Goal: Register for event/course

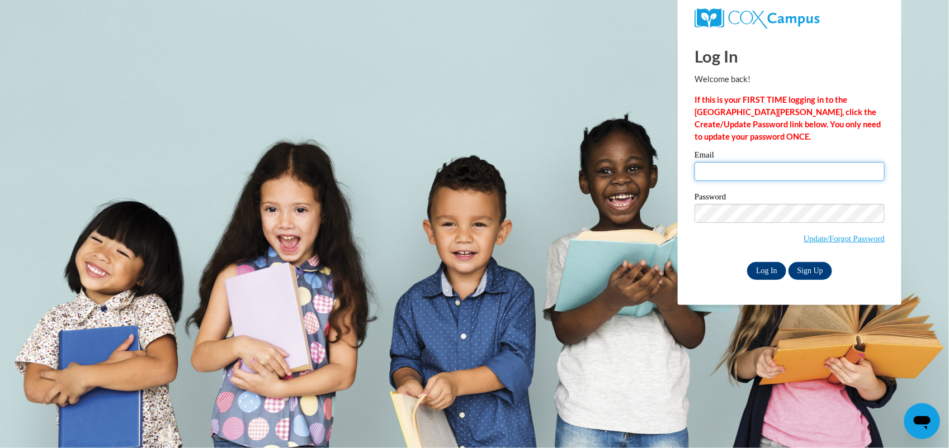
type input "[EMAIL_ADDRESS][DOMAIN_NAME]"
click at [780, 273] on input "Log In" at bounding box center [766, 271] width 39 height 18
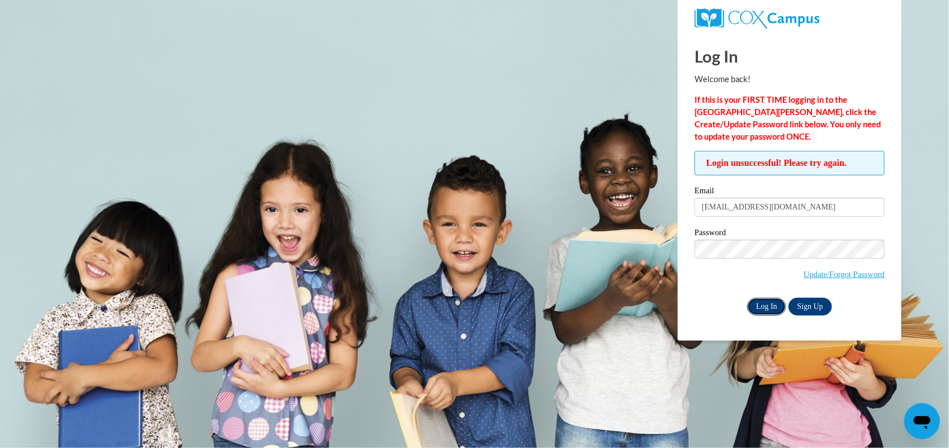
click at [755, 303] on input "Log In" at bounding box center [766, 307] width 39 height 18
click at [780, 309] on input "Log In" at bounding box center [766, 307] width 39 height 18
click at [753, 301] on input "Log In" at bounding box center [766, 307] width 39 height 18
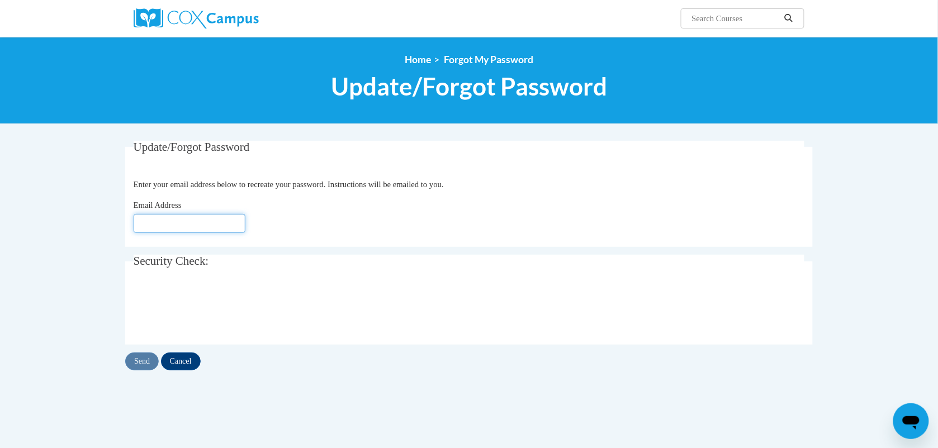
click at [199, 225] on input "Email Address" at bounding box center [190, 223] width 112 height 19
type input "[EMAIL_ADDRESS][DOMAIN_NAME]"
click at [149, 358] on input "Send" at bounding box center [142, 362] width 34 height 18
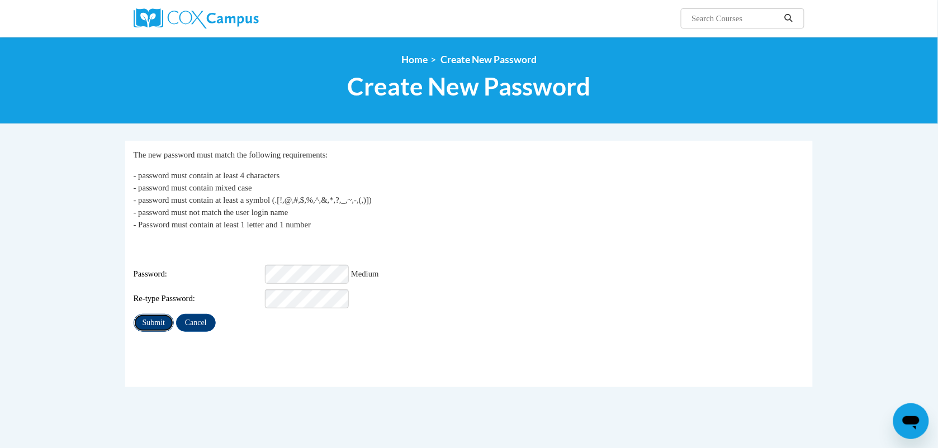
click at [155, 319] on input "Submit" at bounding box center [154, 323] width 40 height 18
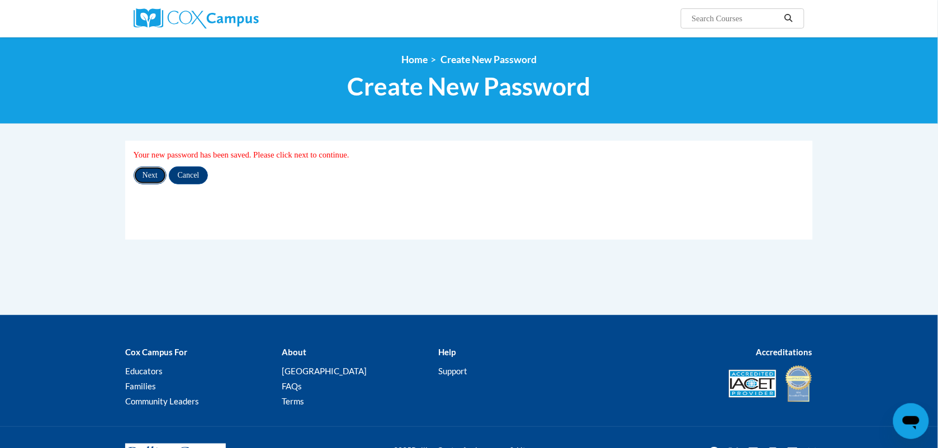
click at [150, 173] on input "Next" at bounding box center [150, 176] width 33 height 18
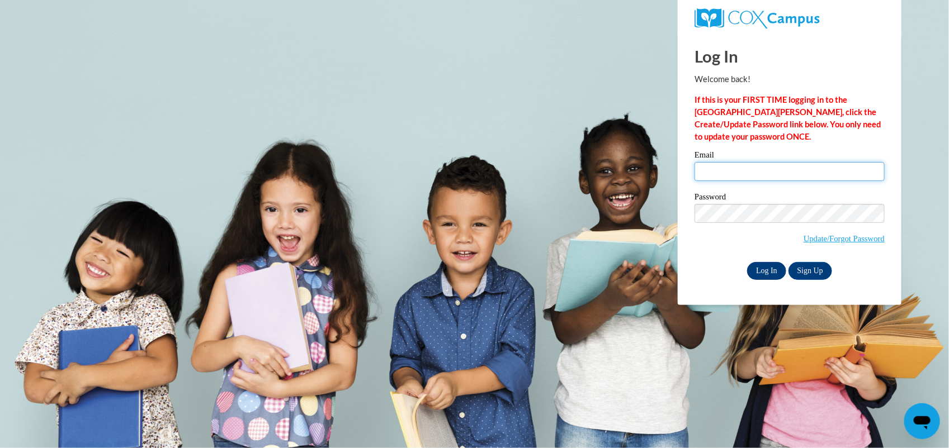
type input "[EMAIL_ADDRESS][DOMAIN_NAME]"
click at [769, 266] on input "Log In" at bounding box center [766, 271] width 39 height 18
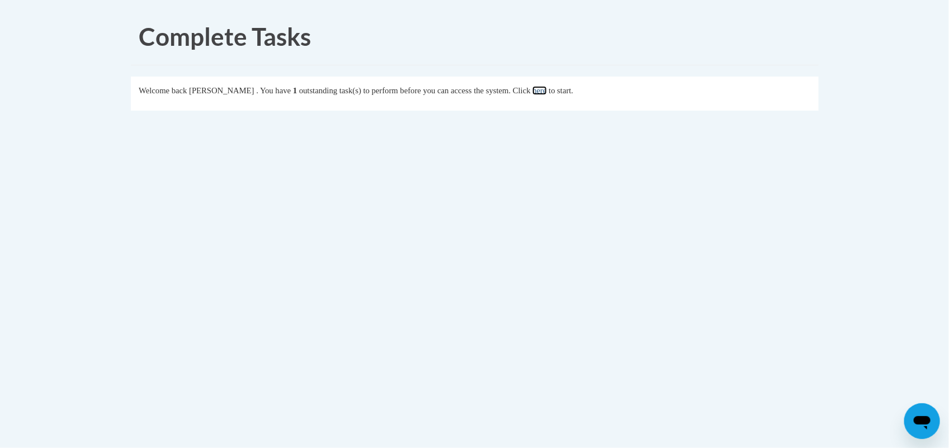
click at [546, 86] on link "here" at bounding box center [539, 90] width 14 height 9
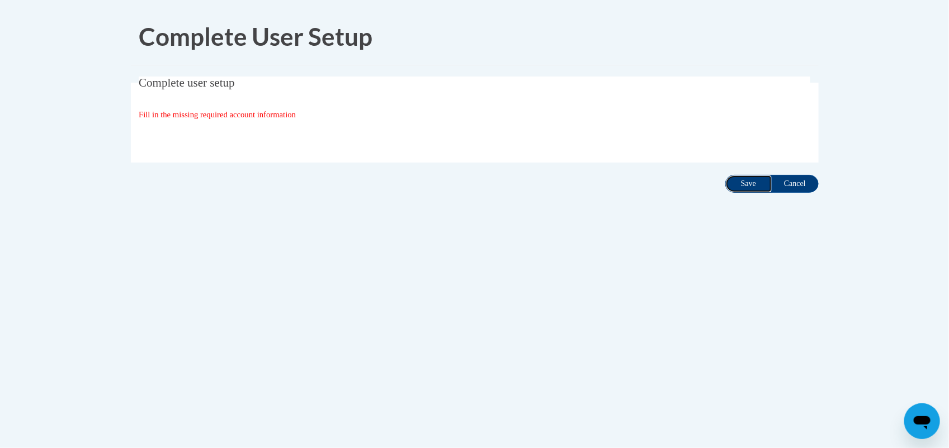
click at [753, 185] on input "Save" at bounding box center [748, 184] width 47 height 18
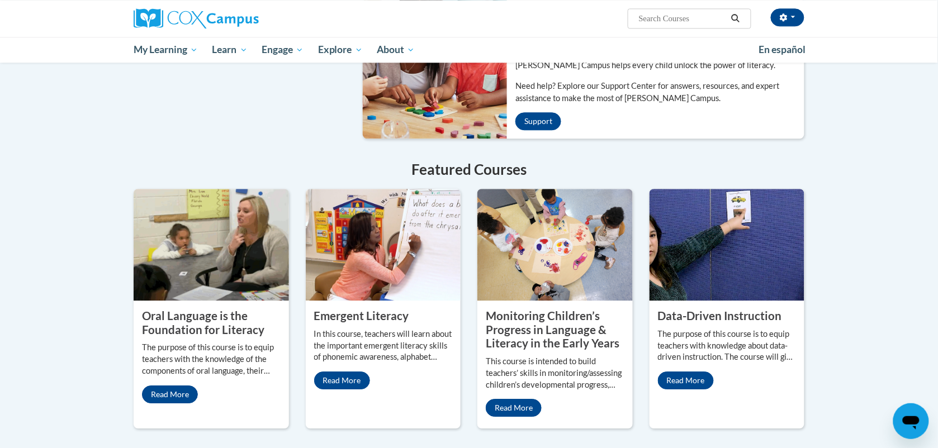
scroll to position [870, 0]
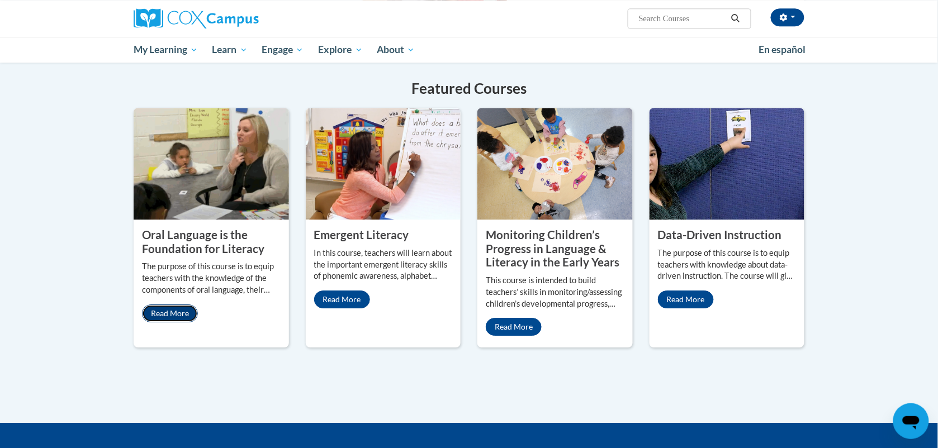
click at [158, 305] on link "Read More" at bounding box center [170, 314] width 56 height 18
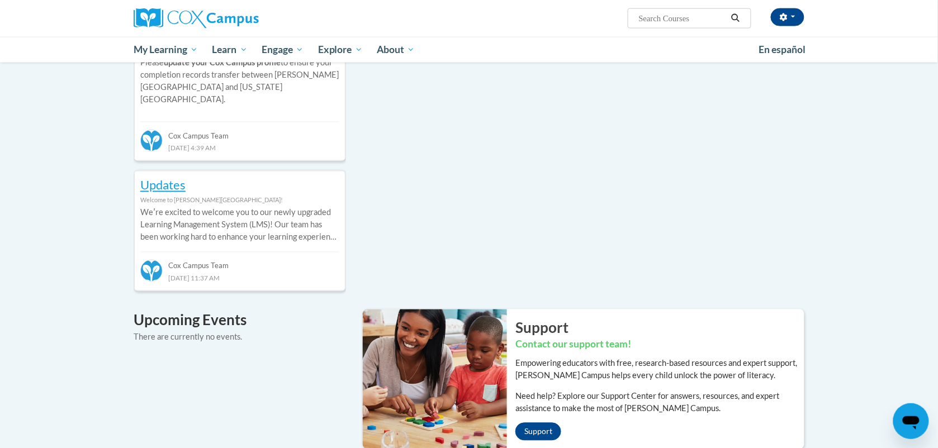
click at [678, 21] on input "Search..." at bounding box center [682, 18] width 89 height 13
type input "x"
type input "read alouds"
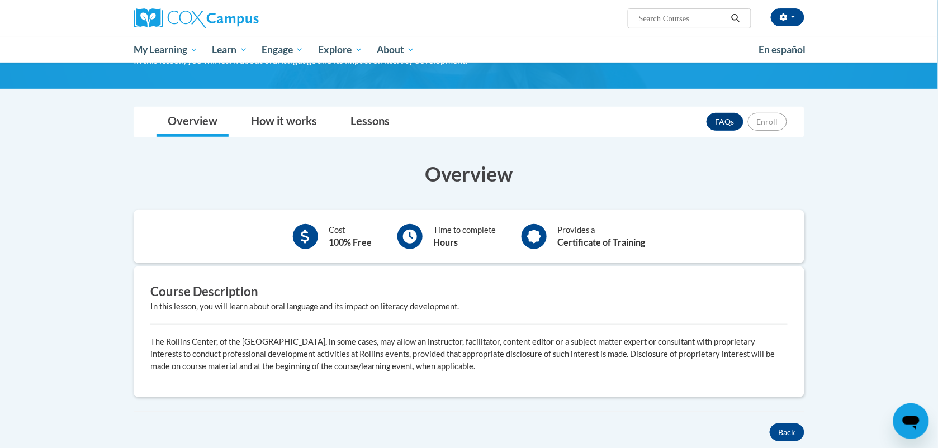
scroll to position [104, 0]
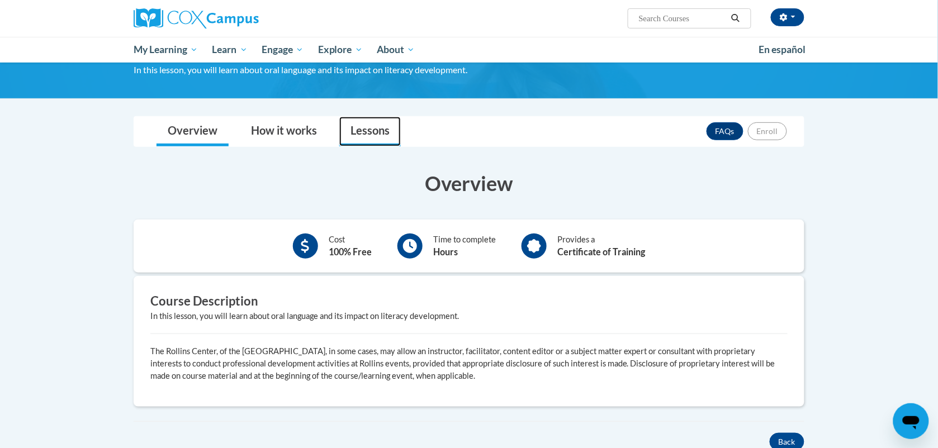
click at [375, 134] on link "Lessons" at bounding box center [370, 132] width 62 height 30
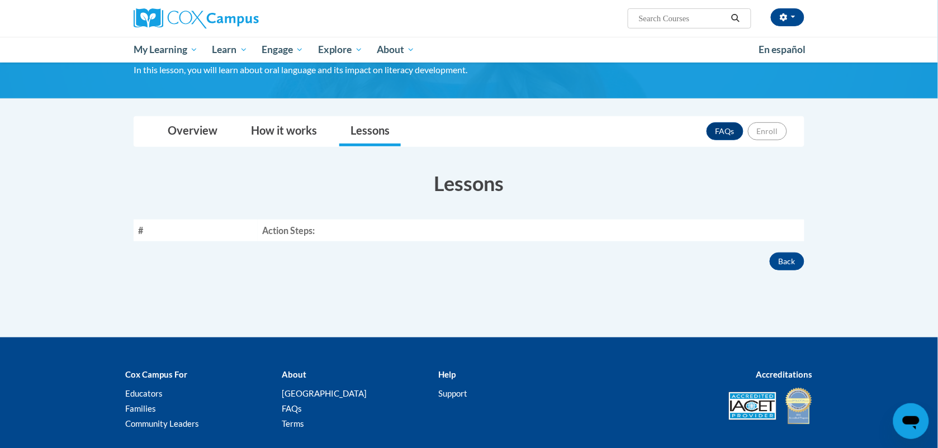
click at [303, 220] on th "Action Steps:" at bounding box center [531, 231] width 547 height 22
click at [301, 234] on th "Action Steps:" at bounding box center [531, 231] width 547 height 22
click at [384, 138] on link "Lessons" at bounding box center [370, 132] width 62 height 30
click at [292, 124] on link "How it works" at bounding box center [284, 132] width 88 height 30
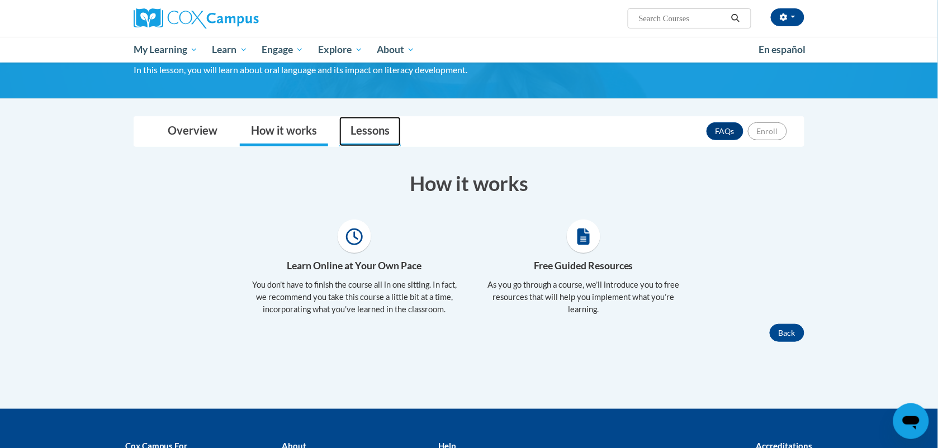
click at [381, 131] on link "Lessons" at bounding box center [370, 132] width 62 height 30
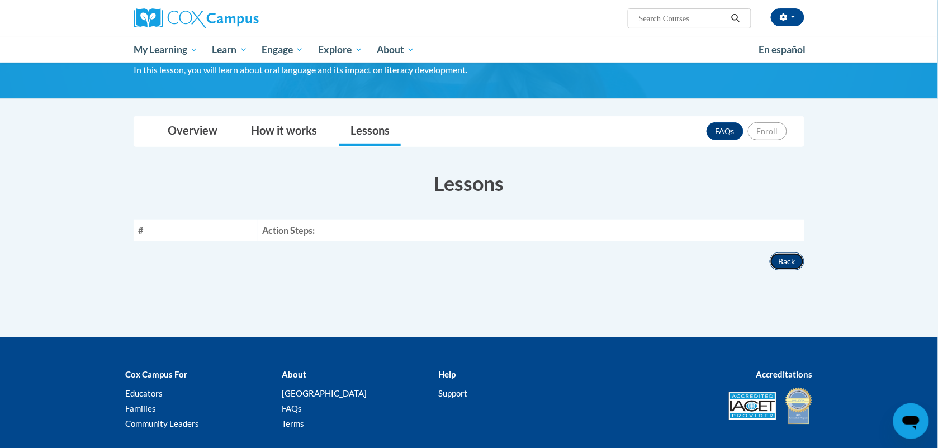
click at [786, 254] on button "Back" at bounding box center [787, 262] width 35 height 18
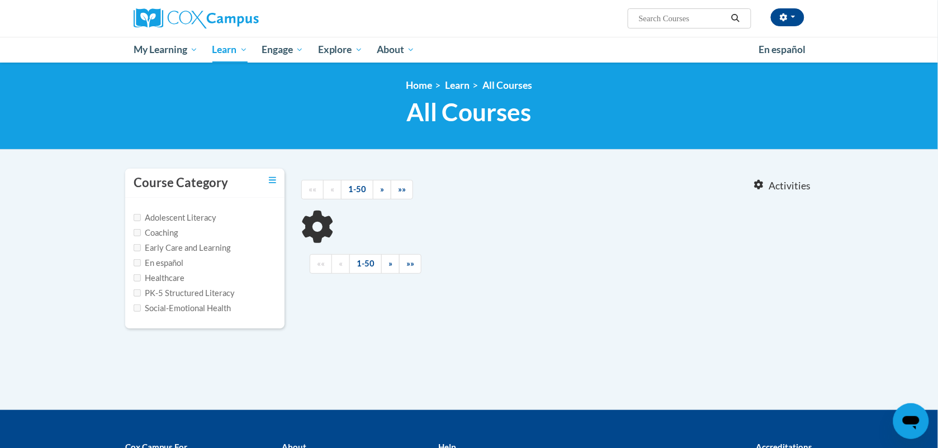
type input "read alouds"
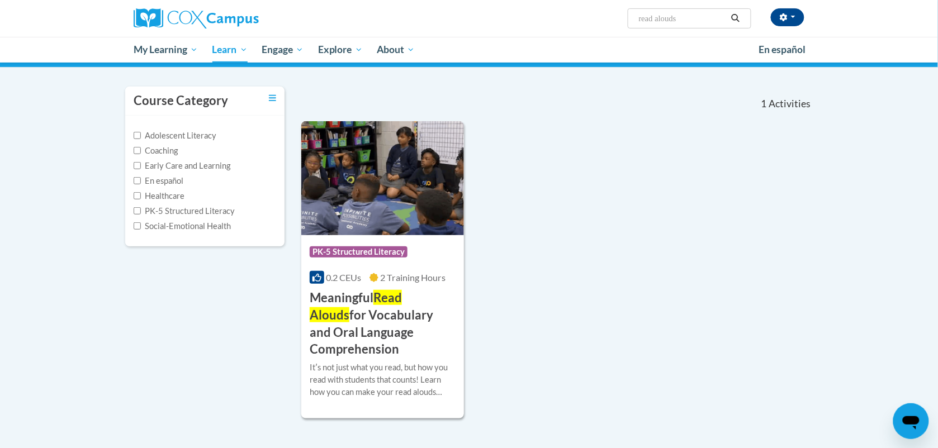
scroll to position [81, 0]
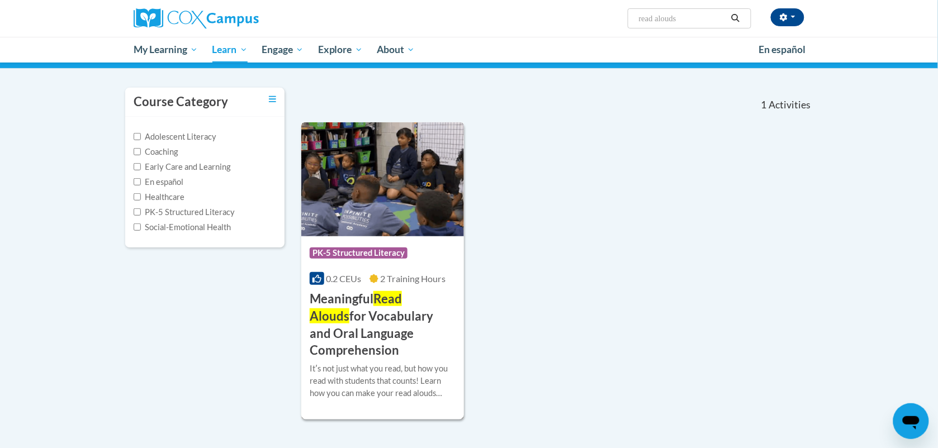
click at [392, 239] on div "Course Category: PK-5 Structured Literacy 0.2 CEUs 2 Training Hours COURSE Mean…" at bounding box center [382, 298] width 163 height 123
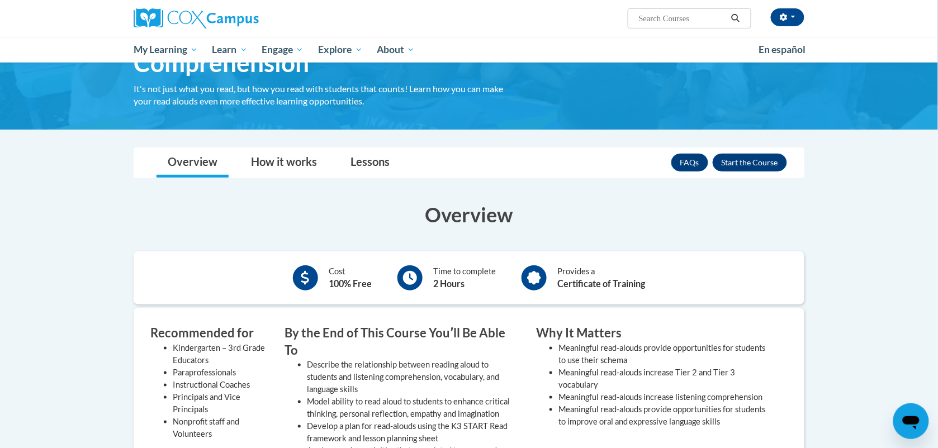
scroll to position [117, 0]
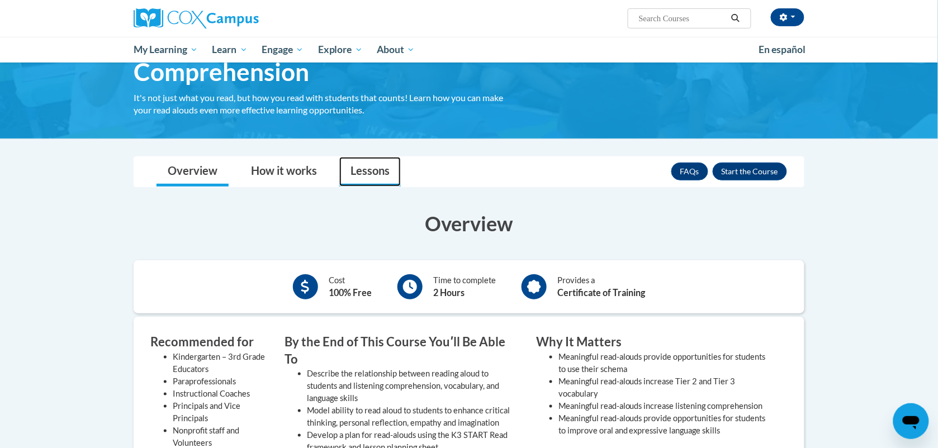
click at [358, 182] on link "Lessons" at bounding box center [370, 172] width 62 height 30
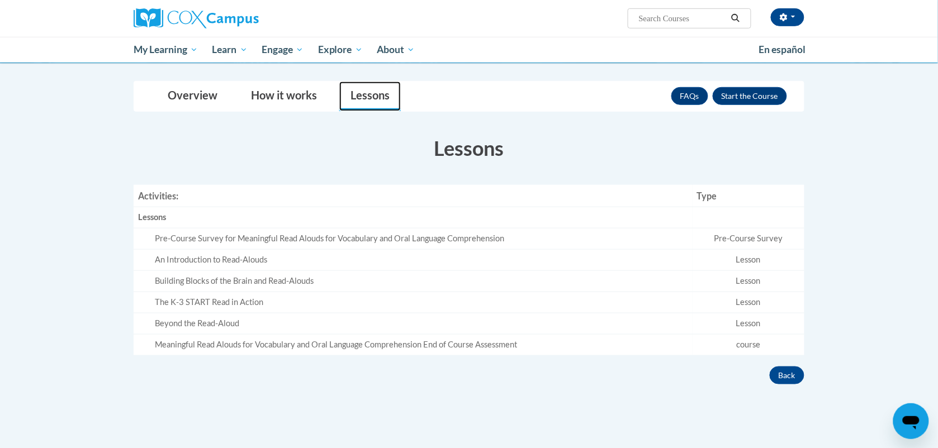
scroll to position [196, 0]
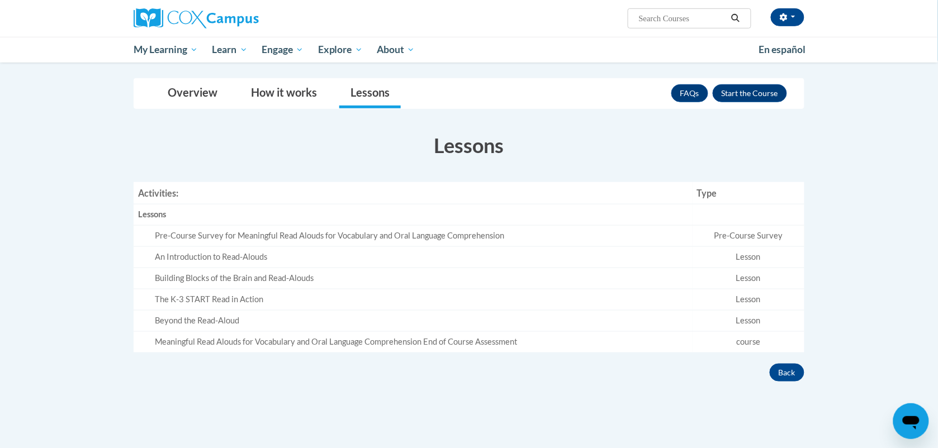
click at [467, 234] on div "Pre-Course Survey for Meaningful Read Alouds for Vocabulary and Oral Language C…" at bounding box center [421, 236] width 533 height 12
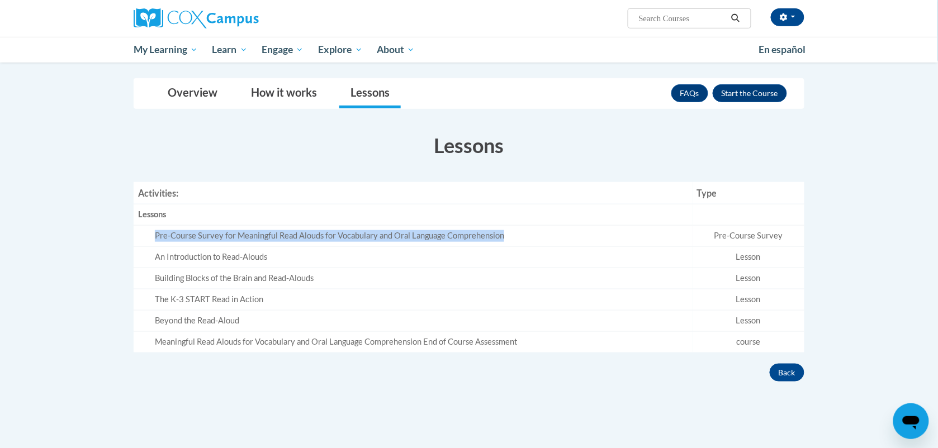
click at [467, 234] on div "Pre-Course Survey for Meaningful Read Alouds for Vocabulary and Oral Language C…" at bounding box center [421, 236] width 533 height 12
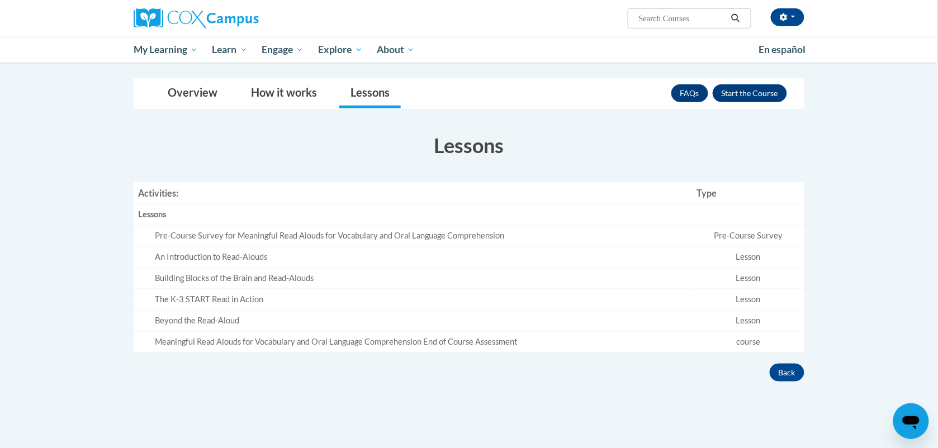
click at [513, 343] on div "Meaningful Read Alouds for Vocabulary and Oral Language Comprehension End of Co…" at bounding box center [421, 343] width 533 height 12
click at [750, 87] on button "Enroll" at bounding box center [750, 93] width 74 height 18
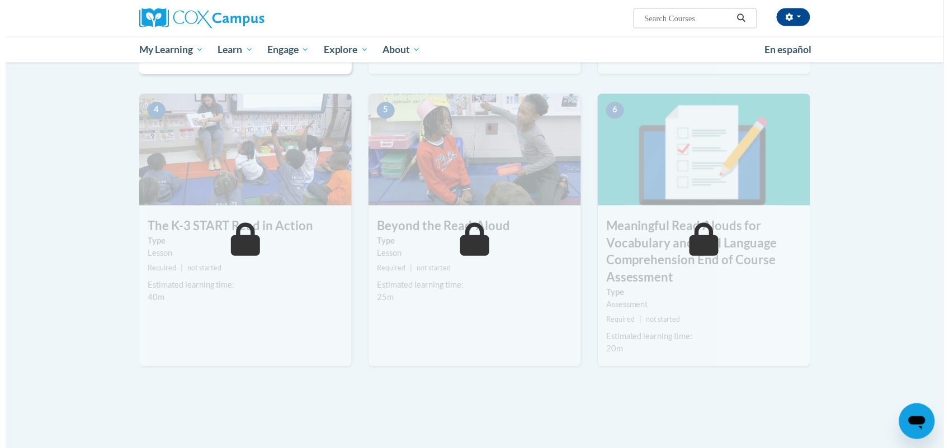
scroll to position [291, 0]
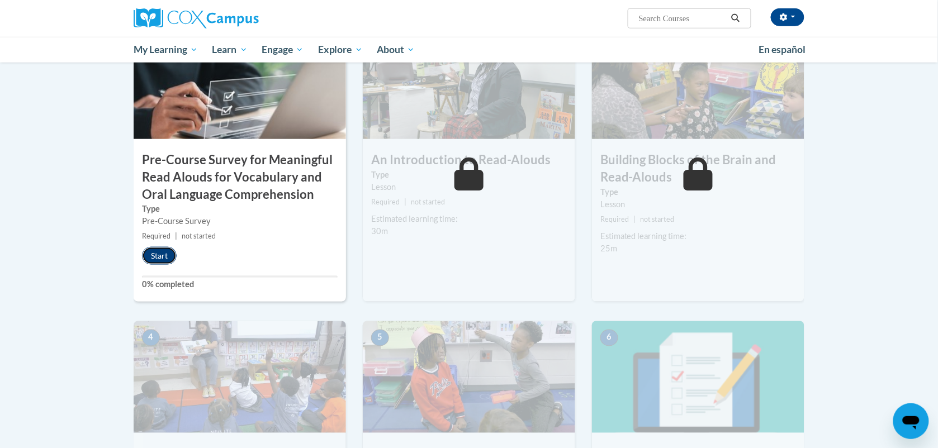
click at [167, 253] on button "Start" at bounding box center [159, 256] width 35 height 18
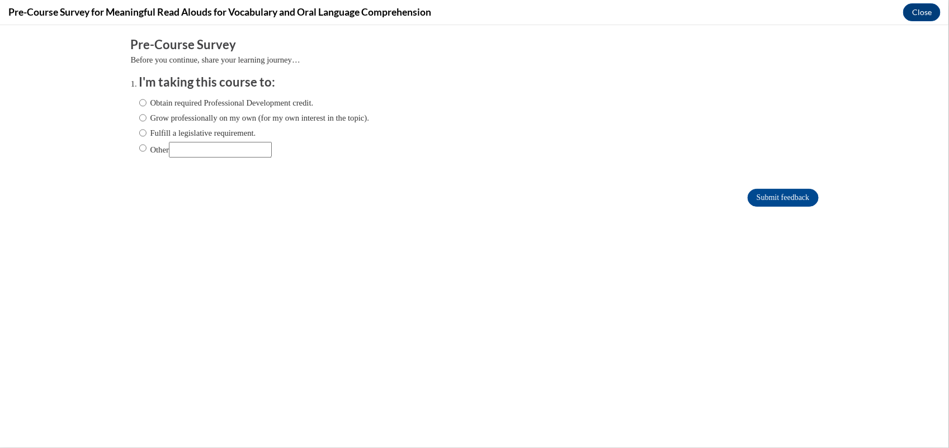
scroll to position [0, 0]
click at [197, 153] on input "Other" at bounding box center [220, 149] width 103 height 16
click at [183, 120] on label "Grow professionally on my own (for my own interest in the topic)." at bounding box center [254, 117] width 230 height 12
click at [147, 120] on input "Grow professionally on my own (for my own interest in the topic)." at bounding box center [142, 117] width 7 height 12
radio input "true"
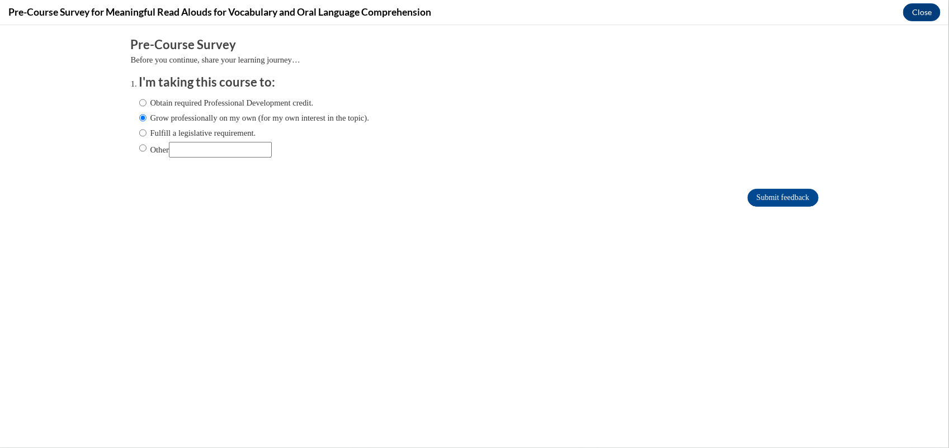
click at [159, 102] on label "Obtain required Professional Development credit." at bounding box center [226, 102] width 174 height 12
click at [147, 102] on input "Obtain required Professional Development credit." at bounding box center [142, 102] width 7 height 12
radio input "true"
click at [781, 193] on input "Submit feedback" at bounding box center [783, 197] width 70 height 18
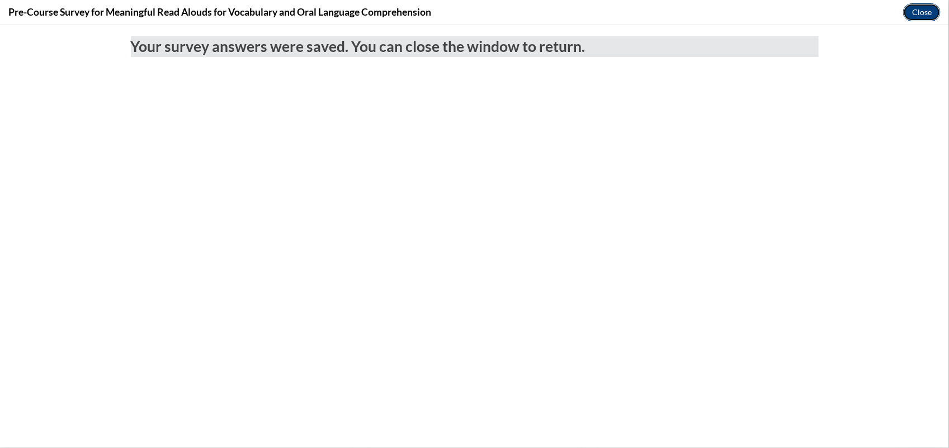
click at [916, 4] on button "Close" at bounding box center [921, 12] width 37 height 18
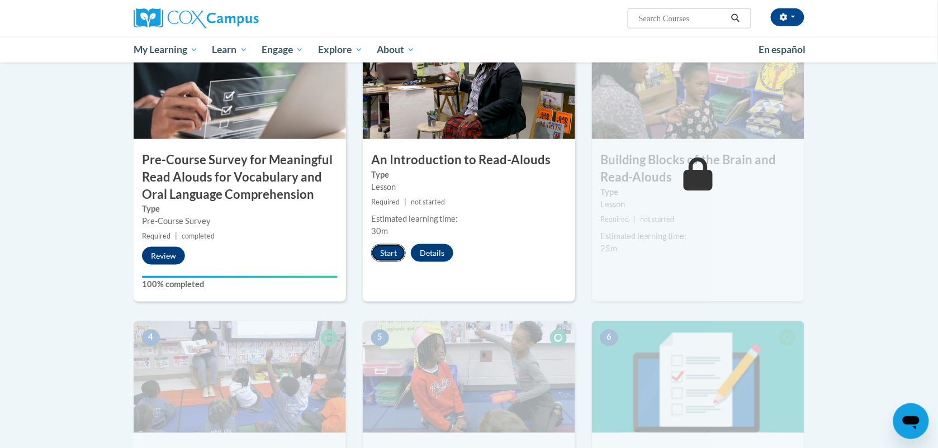
click at [375, 255] on button "Start" at bounding box center [388, 253] width 35 height 18
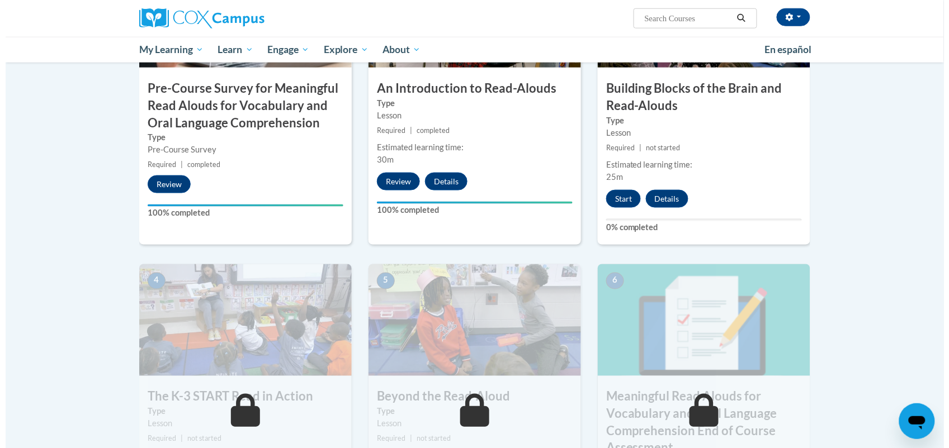
scroll to position [325, 0]
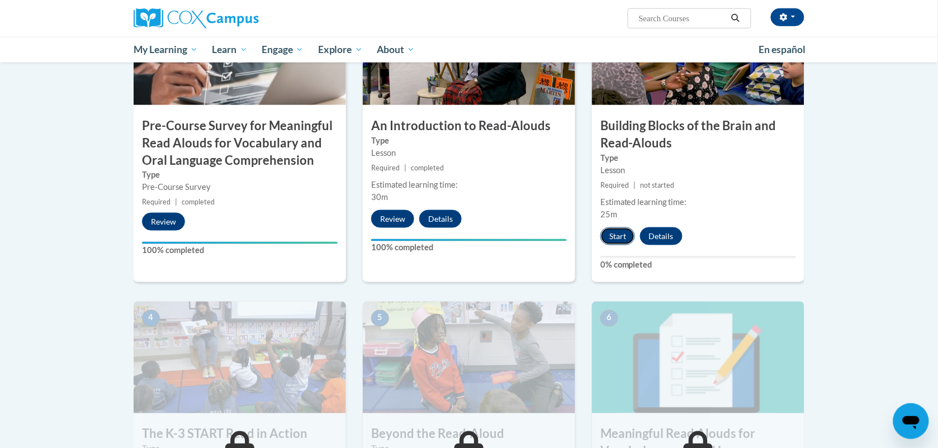
click at [618, 243] on button "Start" at bounding box center [618, 237] width 35 height 18
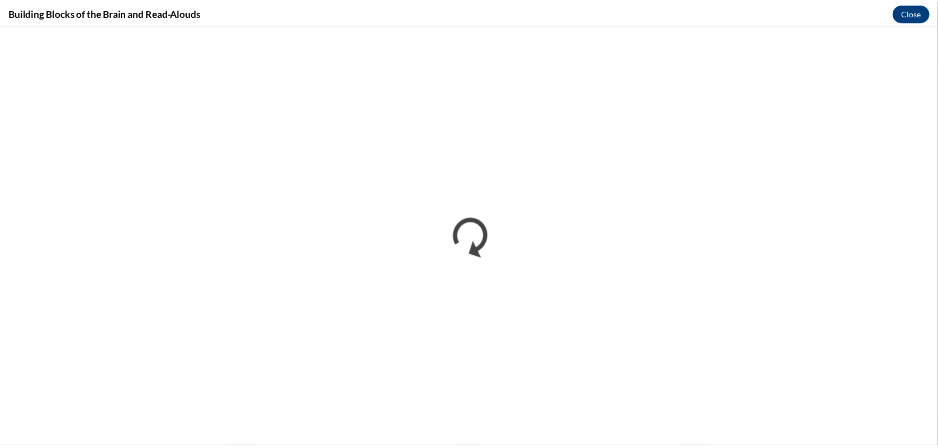
scroll to position [0, 0]
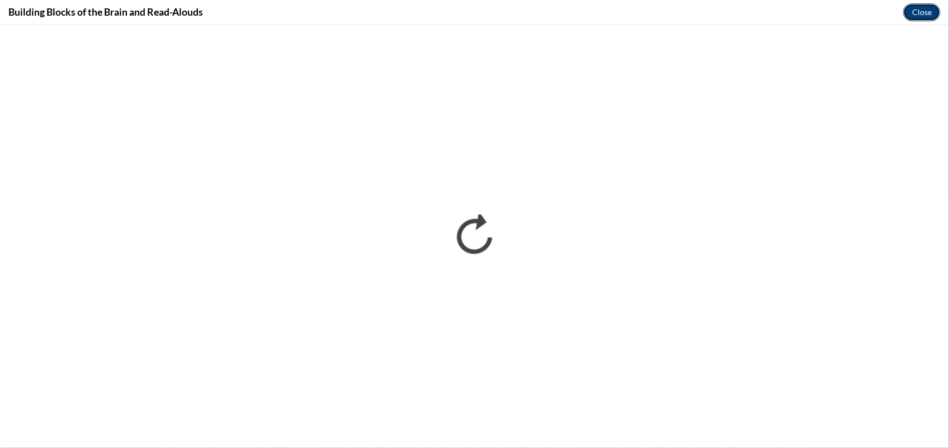
click at [915, 6] on button "Close" at bounding box center [921, 12] width 37 height 18
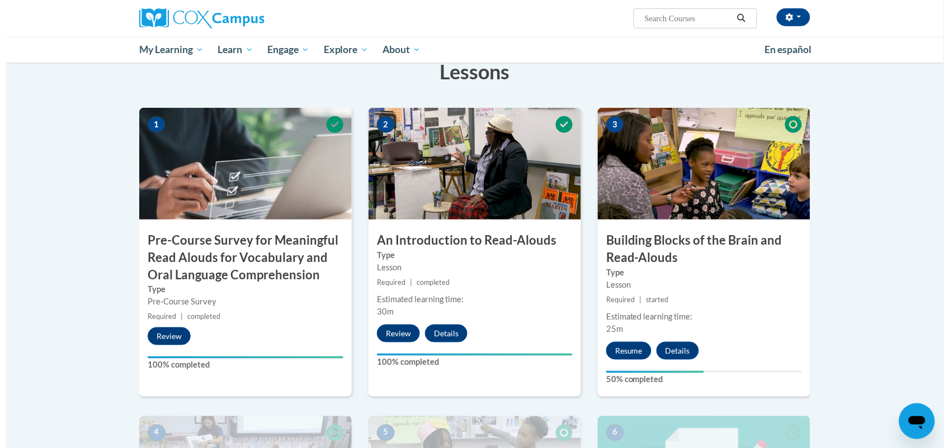
scroll to position [216, 0]
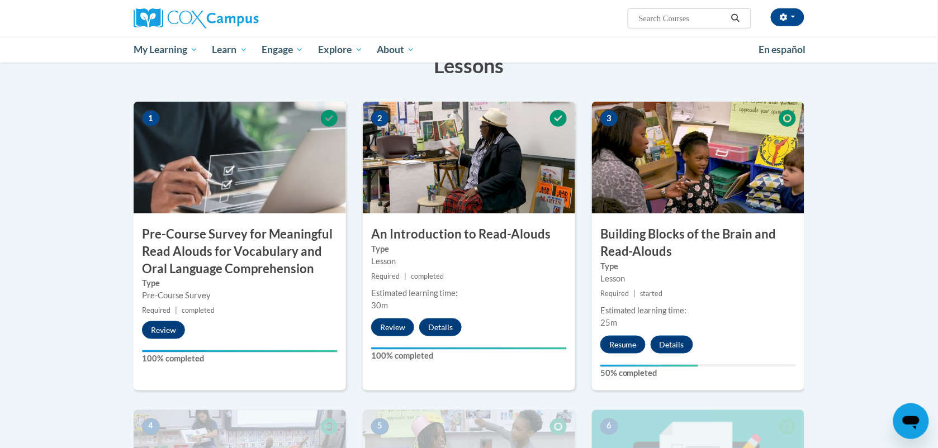
click at [618, 357] on div "3 Building Blocks of the Brain and Read-Alouds Type Lesson Required | started E…" at bounding box center [698, 246] width 212 height 289
click at [616, 345] on button "Resume" at bounding box center [623, 345] width 45 height 18
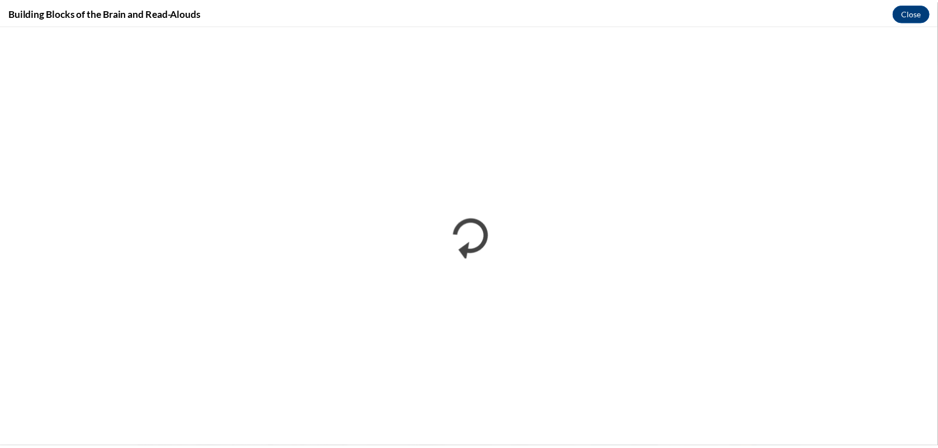
scroll to position [0, 0]
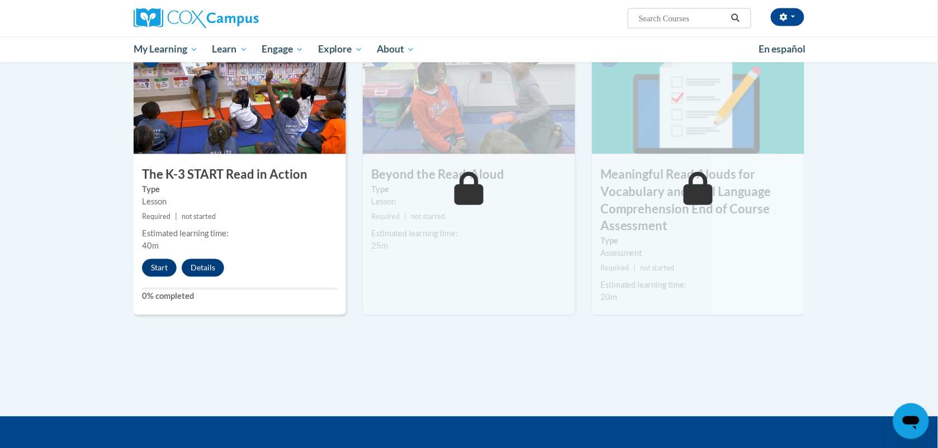
scroll to position [586, 0]
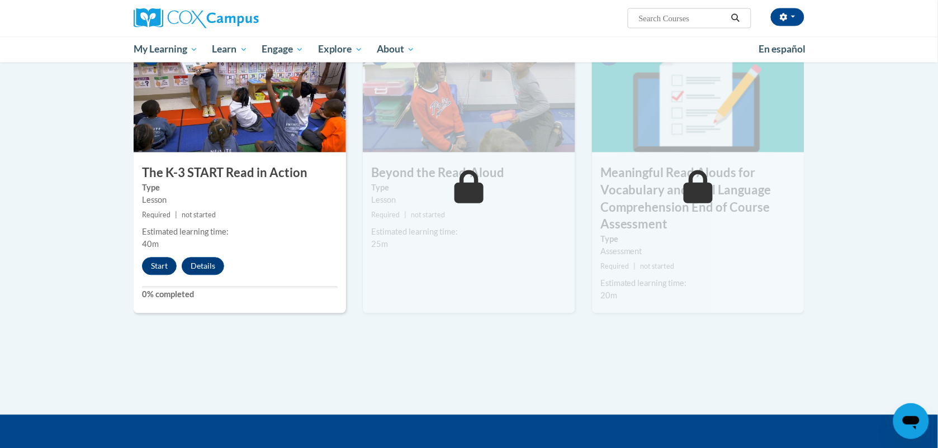
drag, startPoint x: 931, startPoint y: 391, endPoint x: 948, endPoint y: 261, distance: 131.4
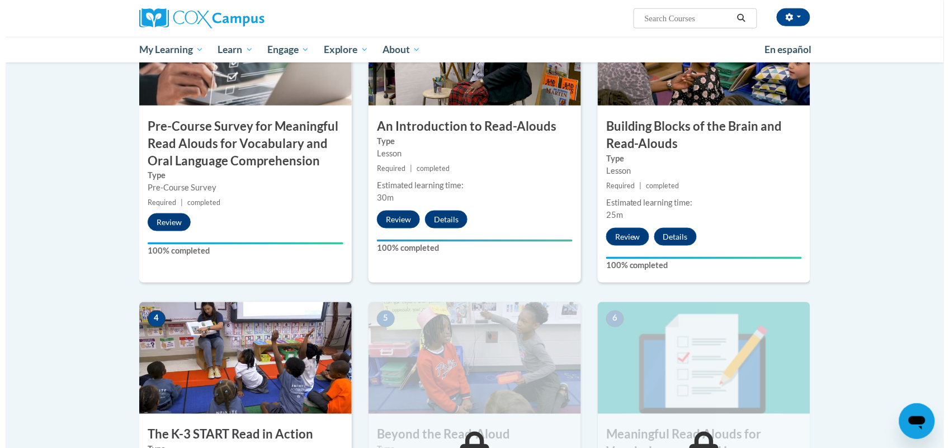
scroll to position [523, 0]
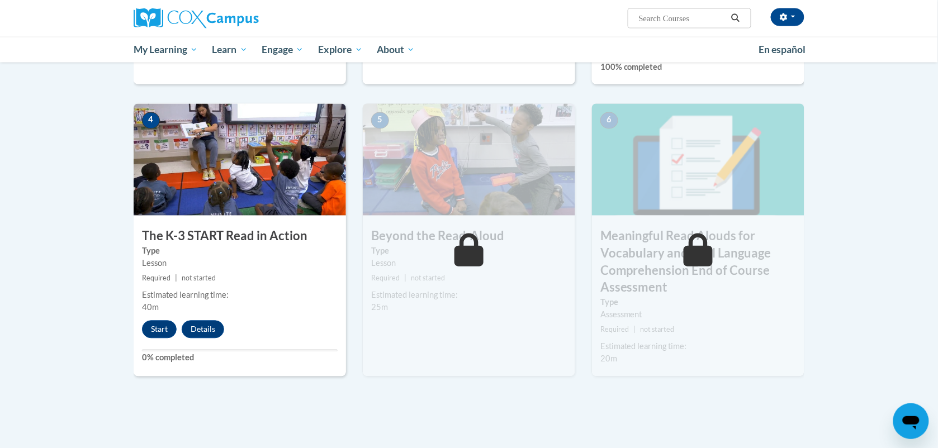
click at [180, 254] on label "Type" at bounding box center [240, 251] width 196 height 12
click at [160, 324] on button "Start" at bounding box center [159, 330] width 35 height 18
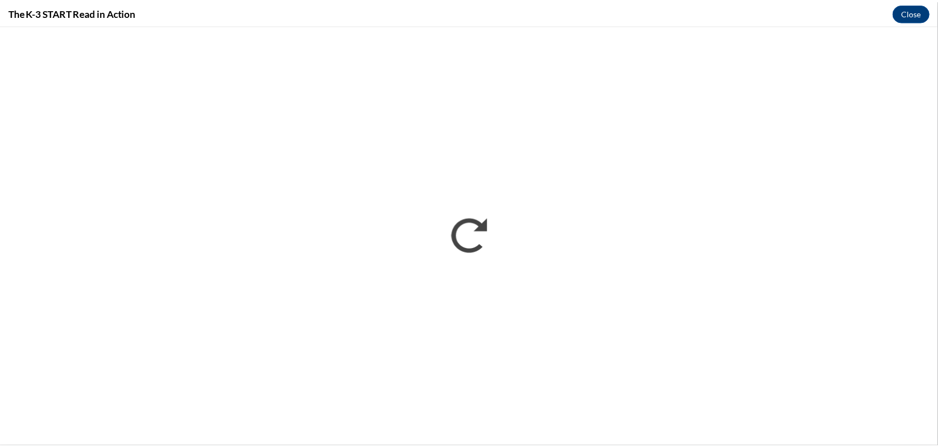
scroll to position [0, 0]
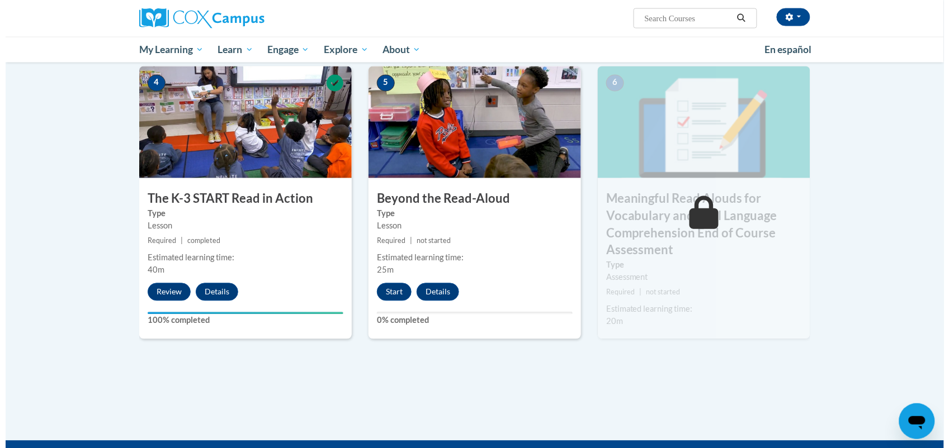
scroll to position [556, 0]
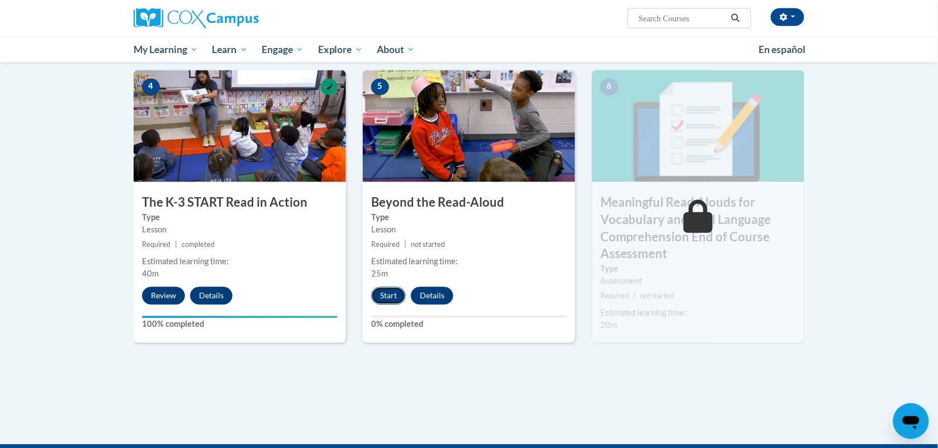
click at [377, 298] on button "Start" at bounding box center [388, 296] width 35 height 18
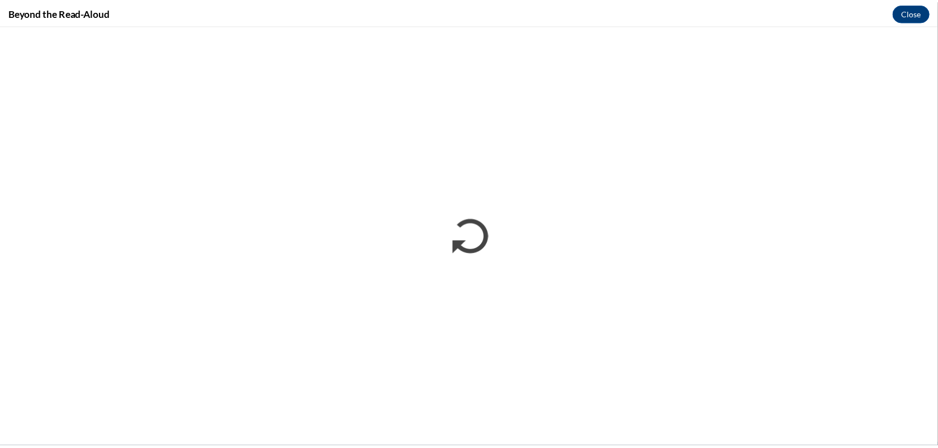
scroll to position [0, 0]
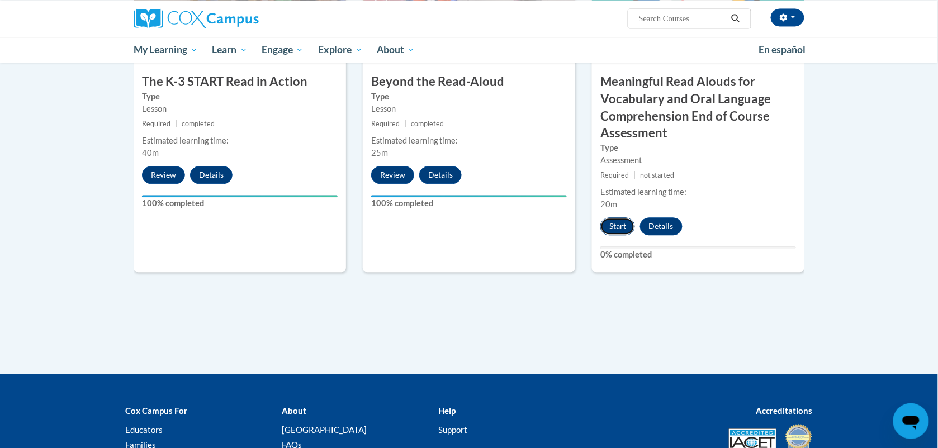
click at [630, 225] on button "Start" at bounding box center [618, 227] width 35 height 18
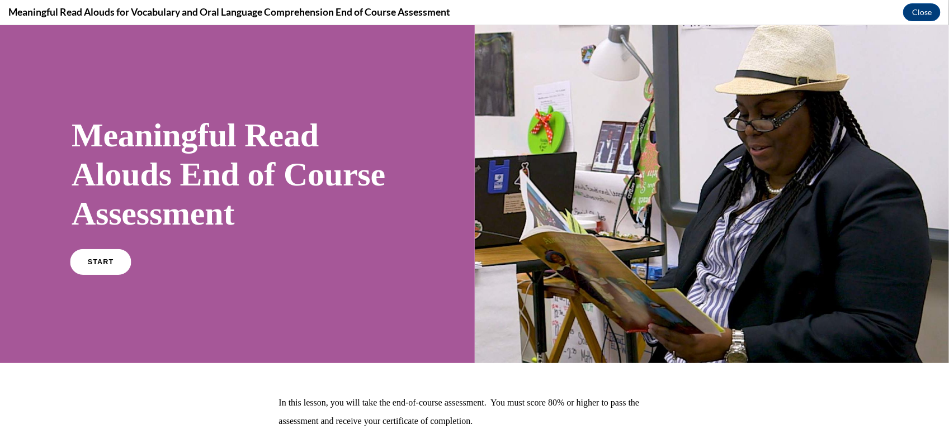
click at [101, 261] on span "START" at bounding box center [101, 262] width 26 height 8
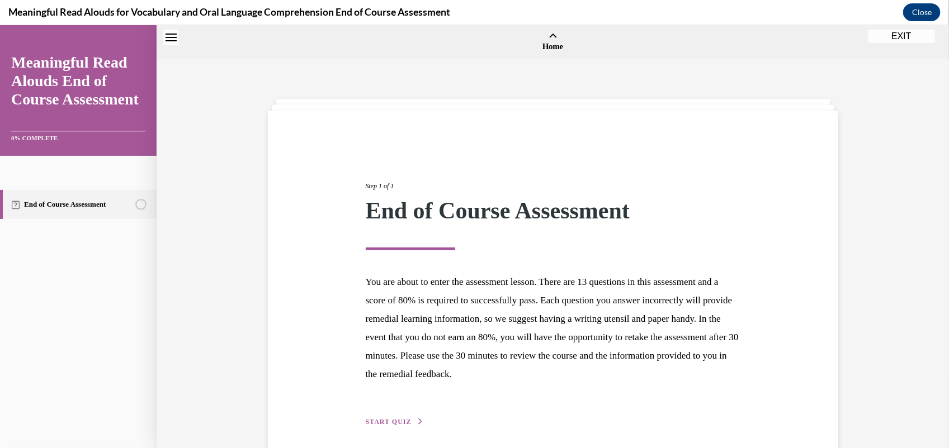
scroll to position [35, 0]
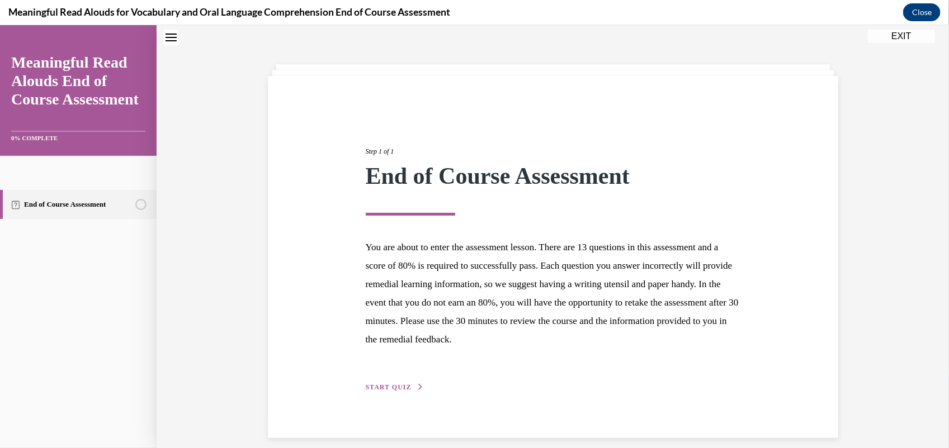
click at [378, 386] on span "START QUIZ" at bounding box center [389, 387] width 46 height 8
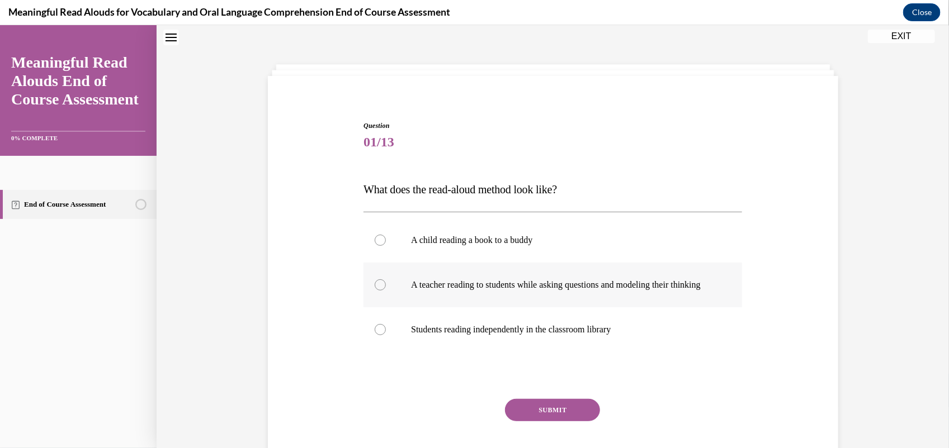
click at [566, 271] on label "A teacher reading to students while asking questions and modeling their thinking" at bounding box center [552, 284] width 379 height 45
click at [386, 279] on input "A teacher reading to students while asking questions and modeling their thinking" at bounding box center [380, 284] width 11 height 11
radio input "true"
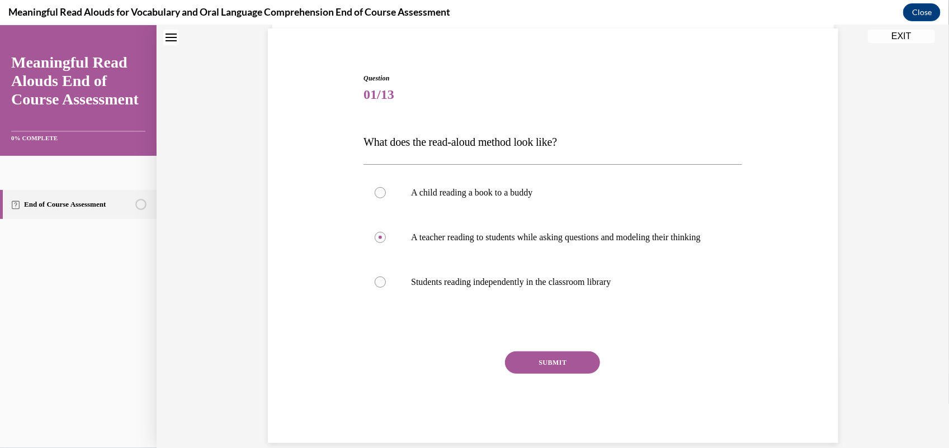
scroll to position [85, 0]
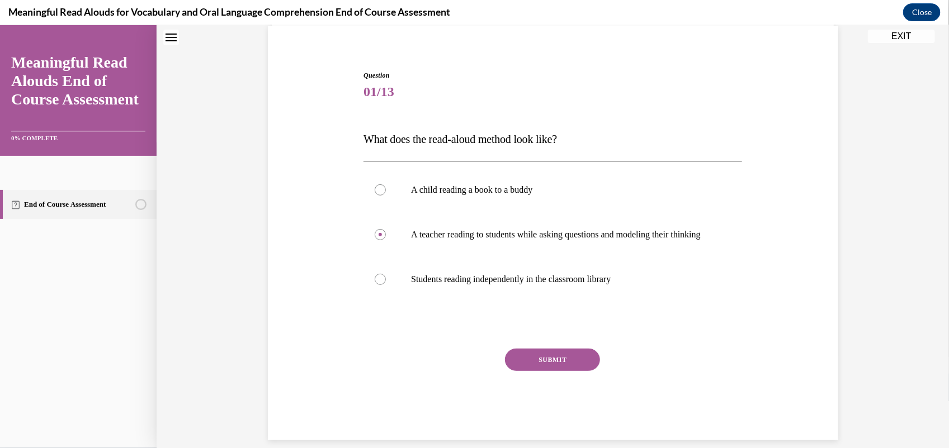
click at [548, 371] on button "SUBMIT" at bounding box center [552, 359] width 95 height 22
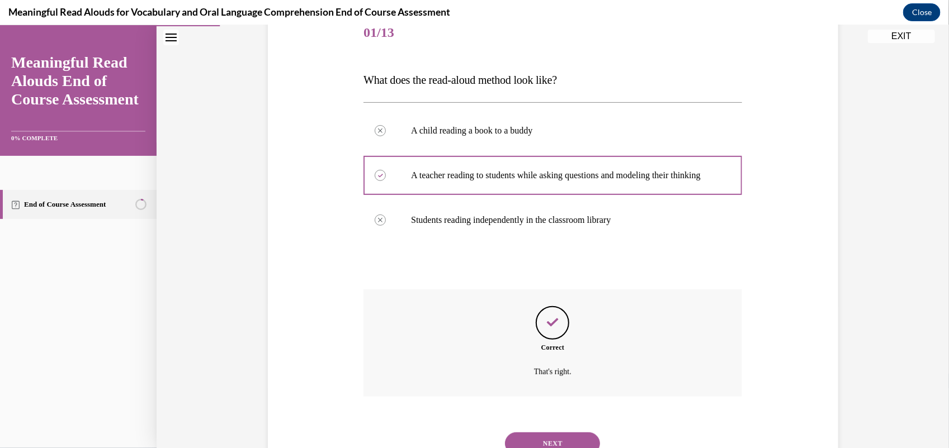
scroll to position [201, 0]
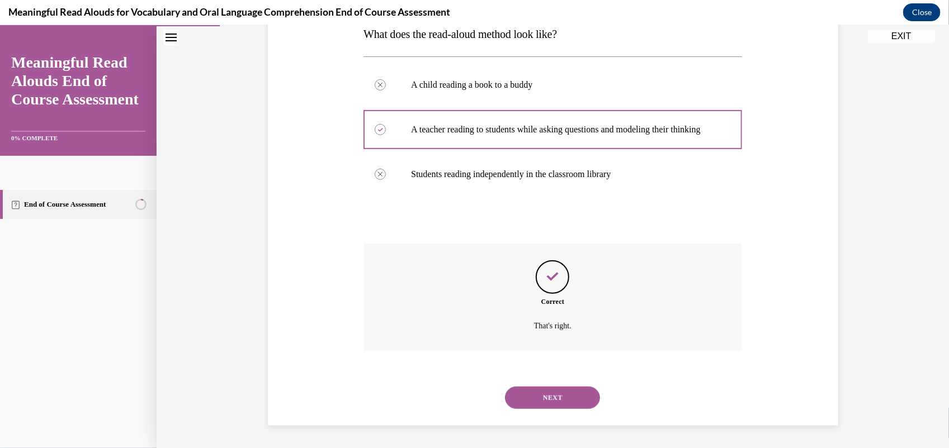
click at [560, 398] on button "NEXT" at bounding box center [552, 397] width 95 height 22
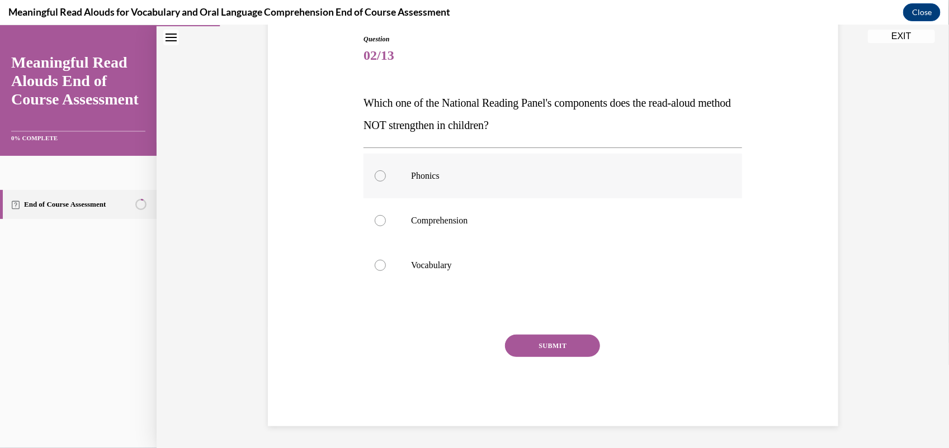
click at [407, 185] on label "Phonics" at bounding box center [552, 175] width 379 height 45
click at [386, 181] on input "Phonics" at bounding box center [380, 175] width 11 height 11
radio input "true"
click at [527, 328] on div "Question 02/13 Which one of the National Reading Panel's components does the re…" at bounding box center [552, 230] width 379 height 393
click at [528, 331] on div "Question 02/13 Which one of the National Reading Panel's components does the re…" at bounding box center [552, 230] width 379 height 393
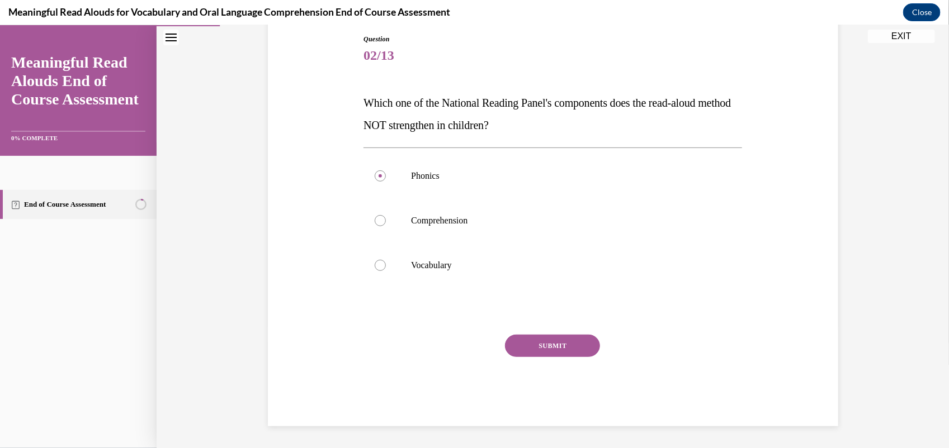
click at [529, 334] on button "SUBMIT" at bounding box center [552, 345] width 95 height 22
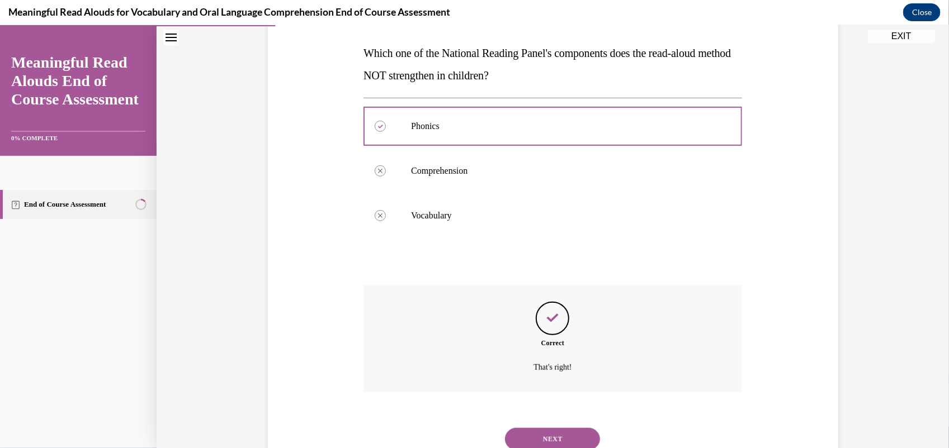
scroll to position [212, 0]
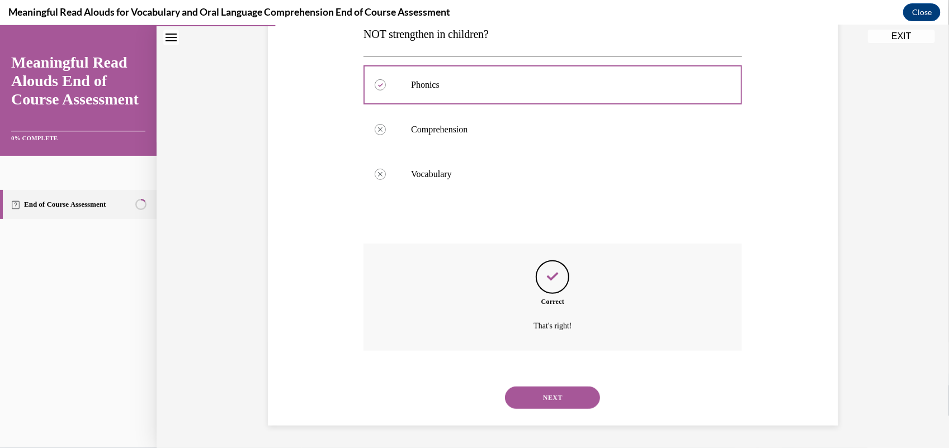
click at [938, 353] on div "Question 02/13 Which one of the National Reading Panel's components does the re…" at bounding box center [553, 147] width 792 height 601
click at [556, 393] on button "NEXT" at bounding box center [552, 397] width 95 height 22
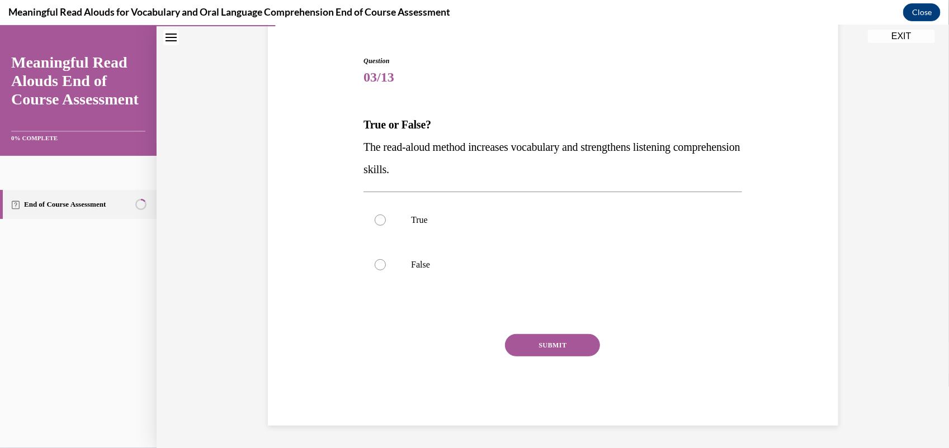
scroll to position [99, 0]
click at [423, 200] on label "True" at bounding box center [552, 220] width 379 height 45
click at [386, 215] on input "True" at bounding box center [380, 220] width 11 height 11
radio input "true"
click at [526, 327] on div "Question 03/13 True or False? The read-aloud method increases vocabulary and st…" at bounding box center [552, 241] width 379 height 370
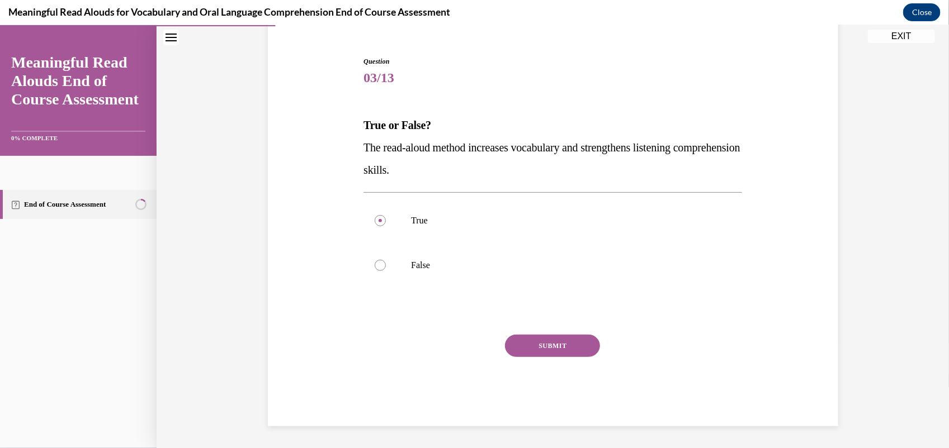
click at [534, 341] on button "SUBMIT" at bounding box center [552, 345] width 95 height 22
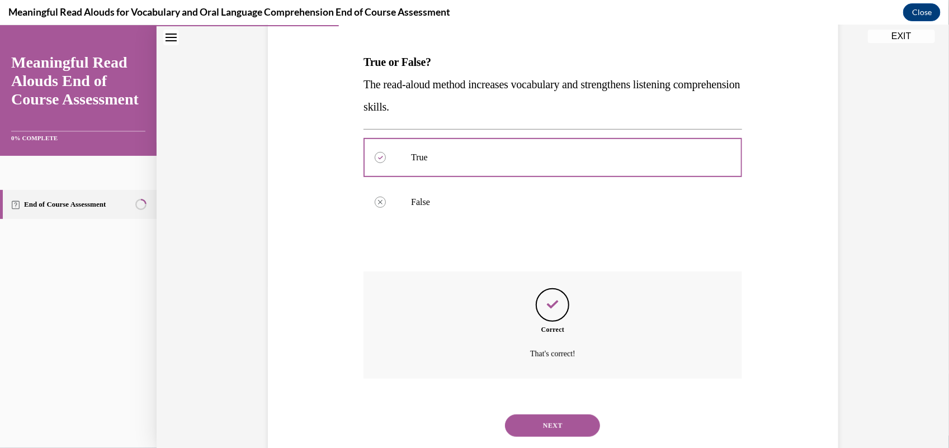
scroll to position [190, 0]
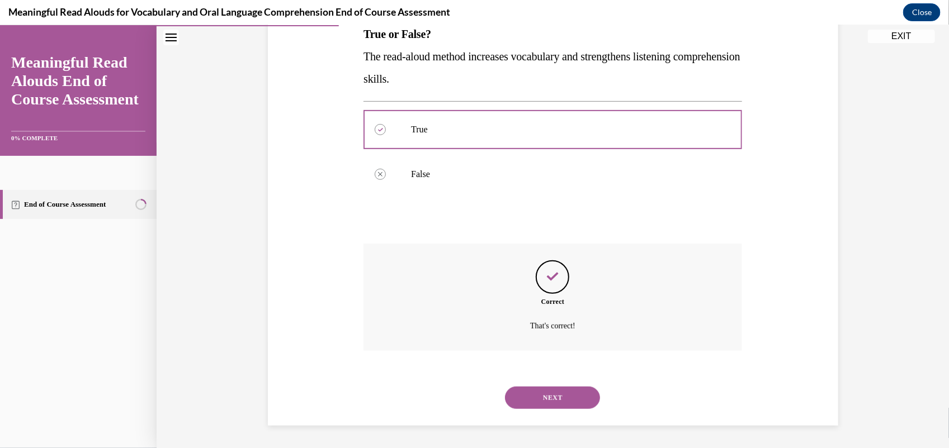
click at [561, 391] on button "NEXT" at bounding box center [552, 397] width 95 height 22
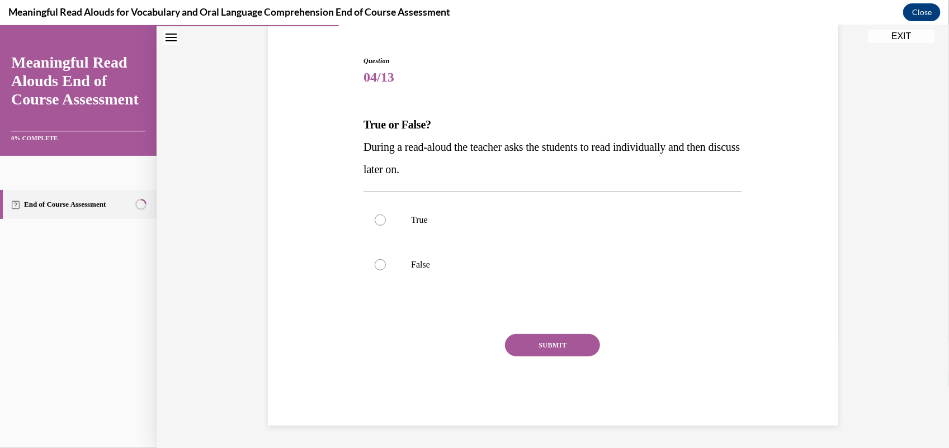
scroll to position [99, 0]
click at [473, 276] on label "False" at bounding box center [552, 265] width 379 height 45
click at [386, 271] on input "False" at bounding box center [380, 264] width 11 height 11
radio input "true"
click at [562, 338] on button "SUBMIT" at bounding box center [552, 345] width 95 height 22
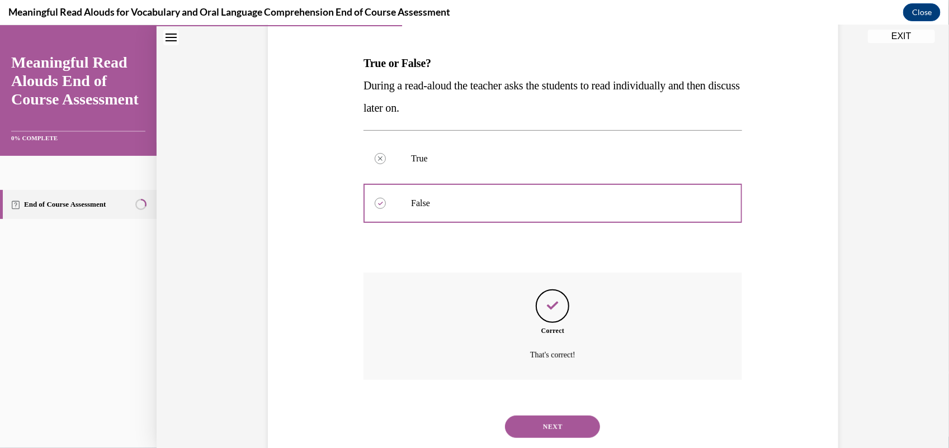
scroll to position [190, 0]
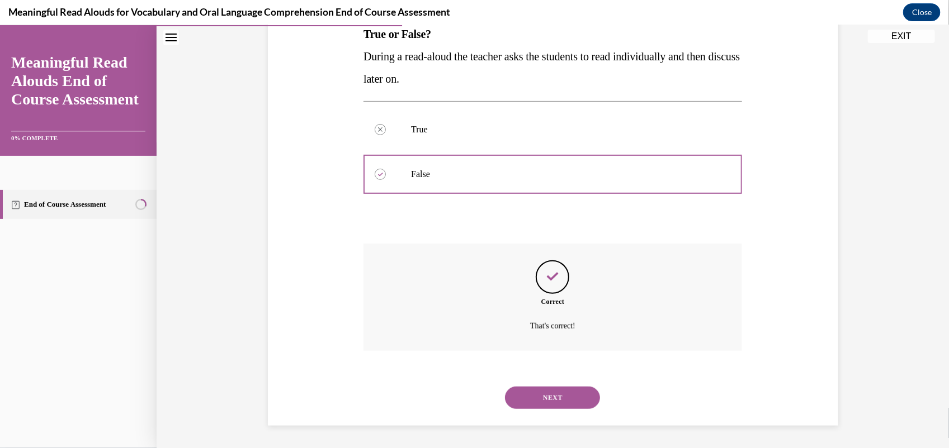
click at [537, 400] on button "NEXT" at bounding box center [552, 397] width 95 height 22
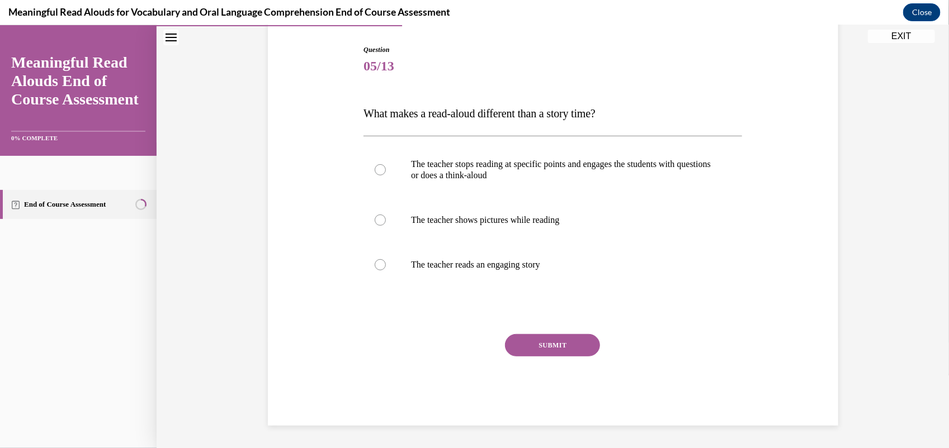
scroll to position [110, 0]
click at [513, 169] on p "The teacher stops reading at specific points and engages the students with ques…" at bounding box center [562, 170] width 303 height 22
click at [386, 169] on input "The teacher stops reading at specific points and engages the students with ques…" at bounding box center [380, 169] width 11 height 11
radio input "true"
click at [552, 350] on button "SUBMIT" at bounding box center [552, 345] width 95 height 22
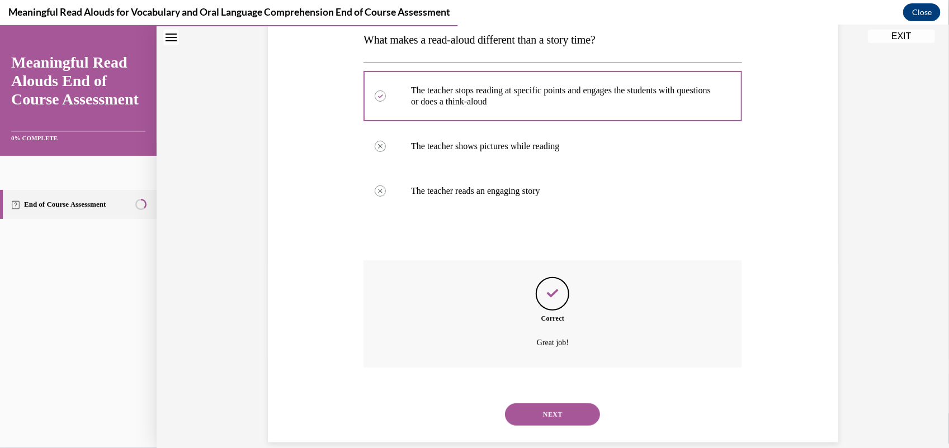
scroll to position [201, 0]
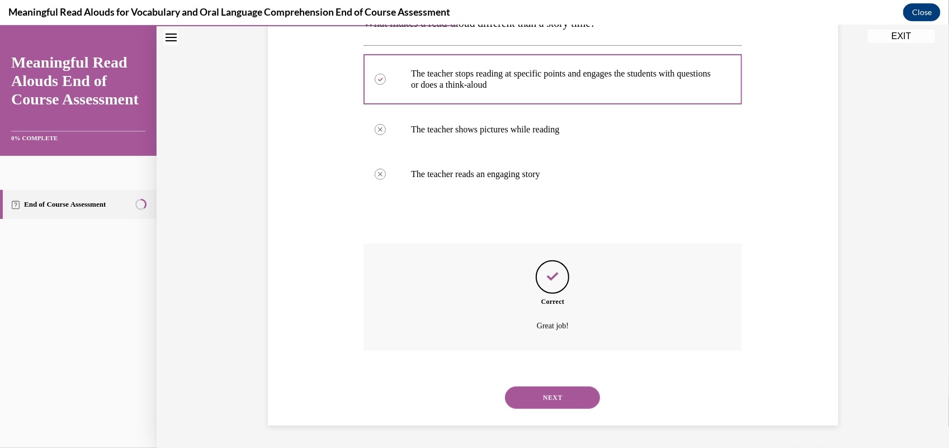
click at [566, 400] on button "NEXT" at bounding box center [552, 397] width 95 height 22
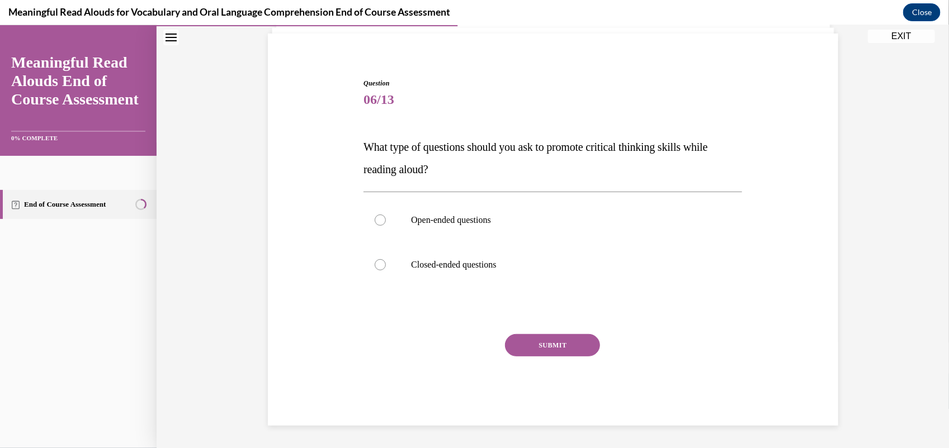
scroll to position [77, 0]
click at [552, 220] on p "Open-ended questions" at bounding box center [562, 220] width 303 height 11
click at [386, 220] on input "Open-ended questions" at bounding box center [380, 220] width 11 height 11
radio input "true"
click at [560, 341] on button "SUBMIT" at bounding box center [552, 345] width 95 height 22
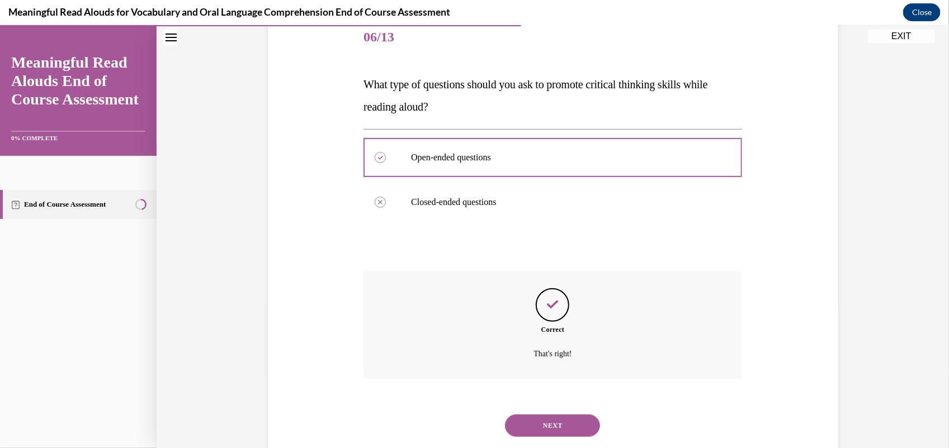
scroll to position [168, 0]
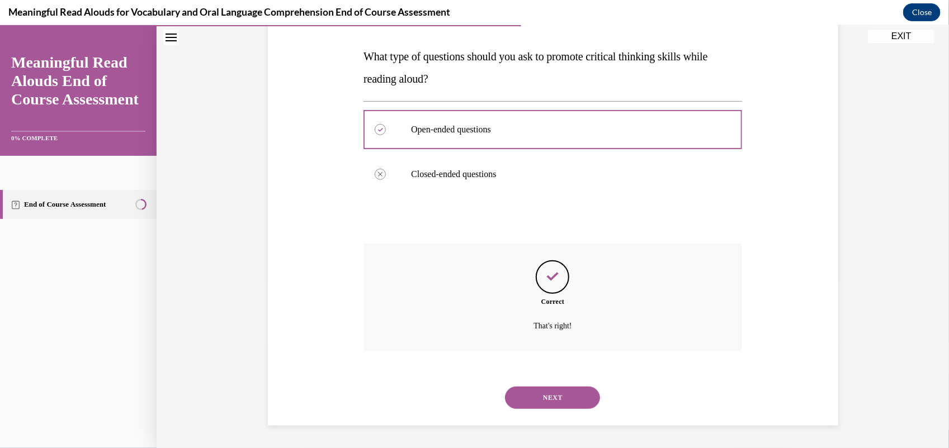
click at [555, 401] on button "NEXT" at bounding box center [552, 397] width 95 height 22
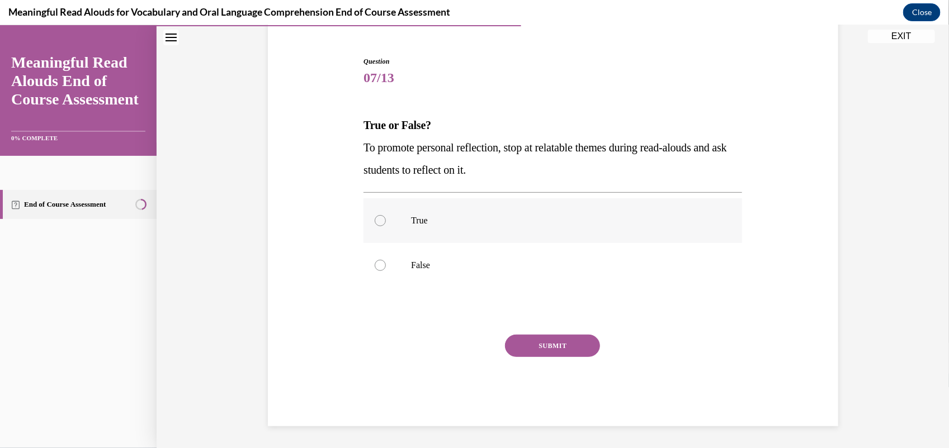
click at [542, 216] on p "True" at bounding box center [562, 220] width 303 height 11
click at [386, 216] on input "True" at bounding box center [380, 220] width 11 height 11
radio input "true"
click at [552, 350] on button "SUBMIT" at bounding box center [552, 345] width 95 height 22
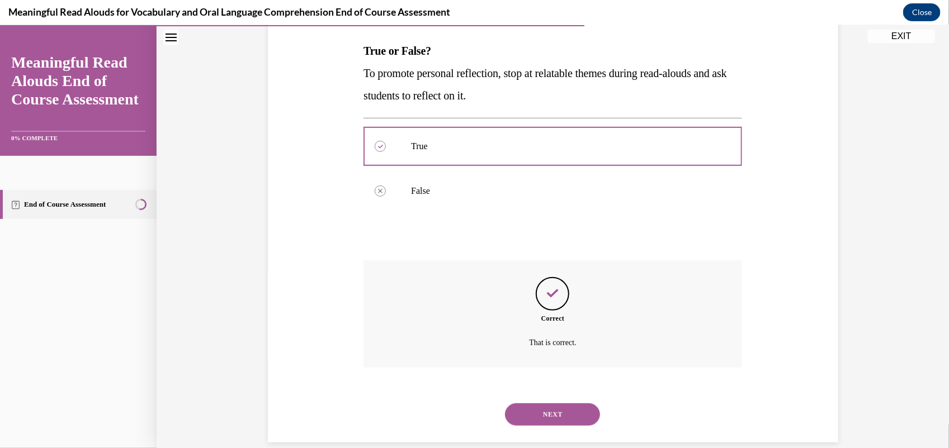
scroll to position [190, 0]
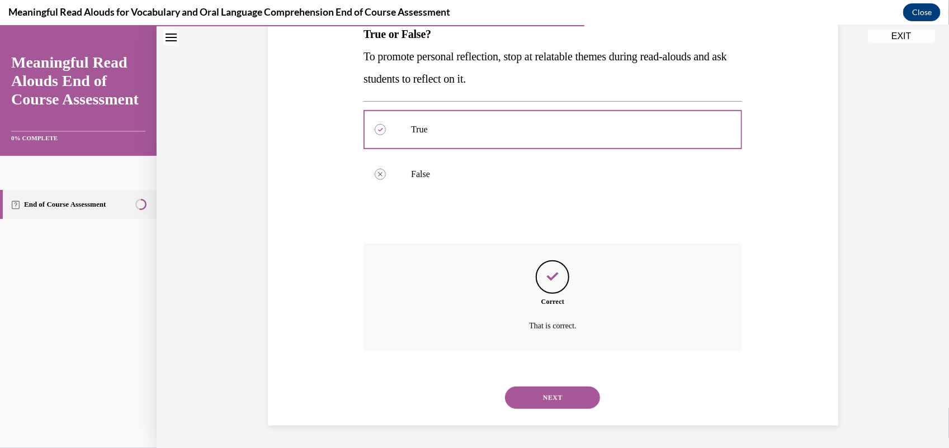
click at [546, 380] on div "NEXT" at bounding box center [552, 397] width 379 height 45
click at [554, 398] on button "NEXT" at bounding box center [552, 397] width 95 height 22
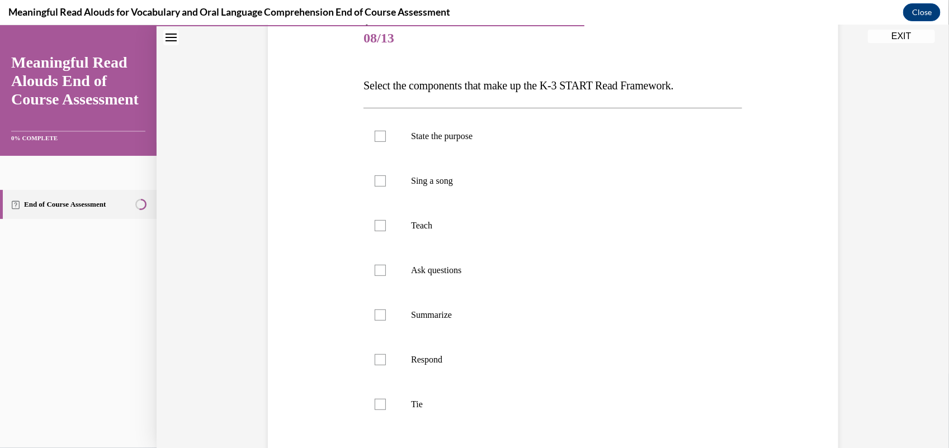
scroll to position [144, 0]
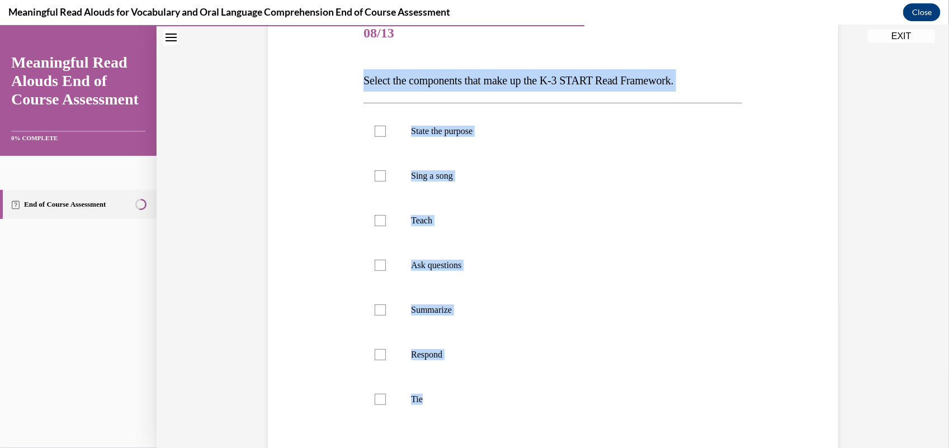
drag, startPoint x: 347, startPoint y: 59, endPoint x: 535, endPoint y: 434, distance: 419.1
click at [535, 434] on div "Question 08/13 Select the components that make up the K-3 START Read Framework.…" at bounding box center [553, 269] width 576 height 583
copy div "Select the components that make up the K-3 START Read Framework. State the purp…"
click at [451, 139] on label "State the purpose" at bounding box center [552, 130] width 379 height 45
click at [386, 136] on input "State the purpose" at bounding box center [380, 130] width 11 height 11
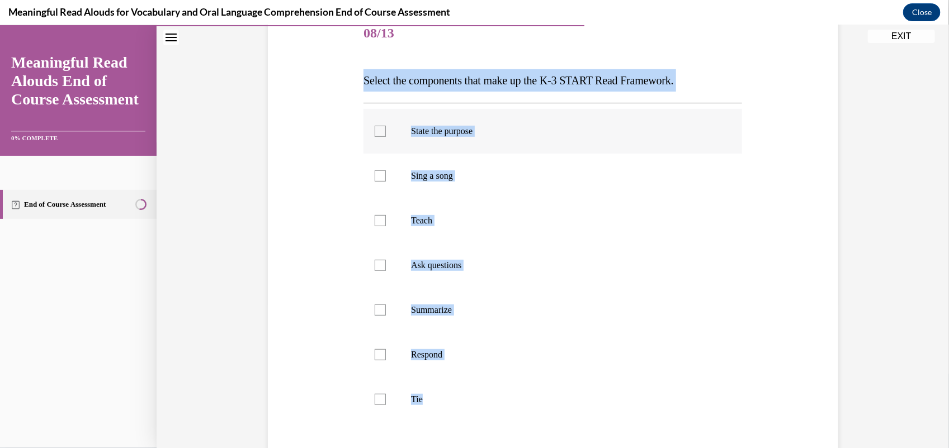
checkbox input "true"
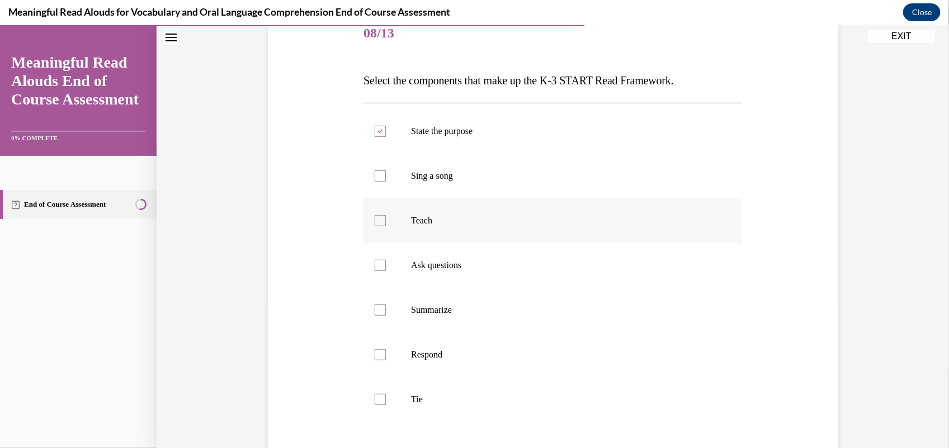
click at [419, 229] on label "Teach" at bounding box center [552, 220] width 379 height 45
click at [386, 226] on input "Teach" at bounding box center [380, 220] width 11 height 11
checkbox input "true"
click at [445, 278] on label "Ask questions" at bounding box center [552, 265] width 379 height 45
click at [386, 271] on input "Ask questions" at bounding box center [380, 264] width 11 height 11
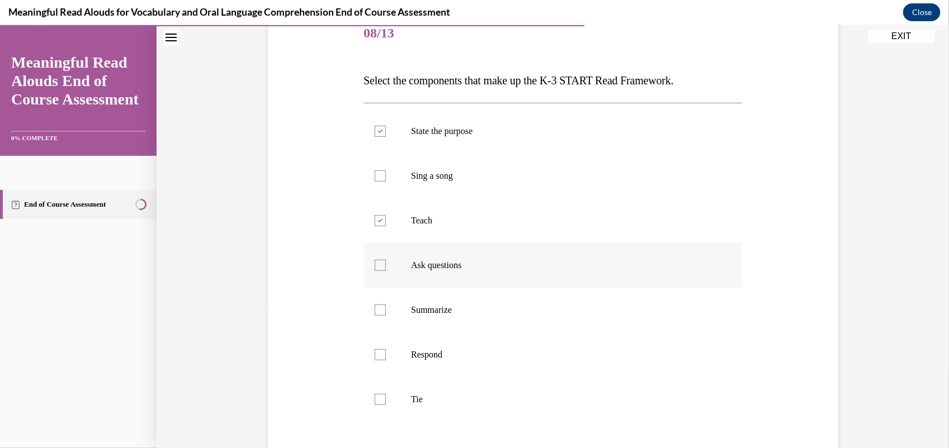
checkbox input "true"
click at [441, 363] on label "Respond" at bounding box center [552, 354] width 379 height 45
click at [386, 360] on input "Respond" at bounding box center [380, 354] width 11 height 11
checkbox input "true"
click at [424, 381] on label "Tie" at bounding box center [552, 399] width 379 height 45
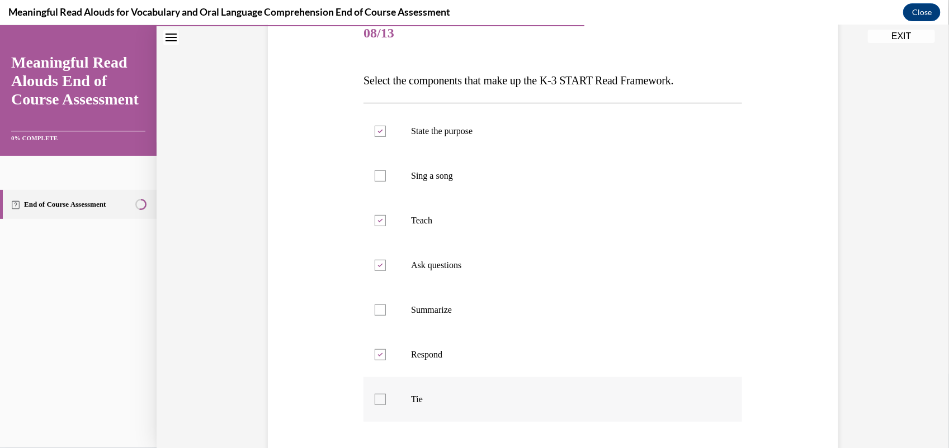
click at [386, 394] on input "Tie" at bounding box center [380, 399] width 11 height 11
checkbox input "true"
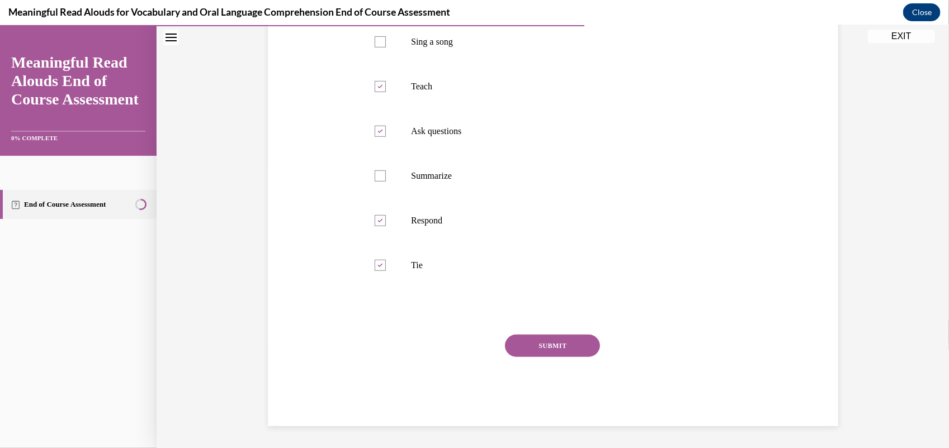
click at [562, 349] on button "SUBMIT" at bounding box center [552, 345] width 95 height 22
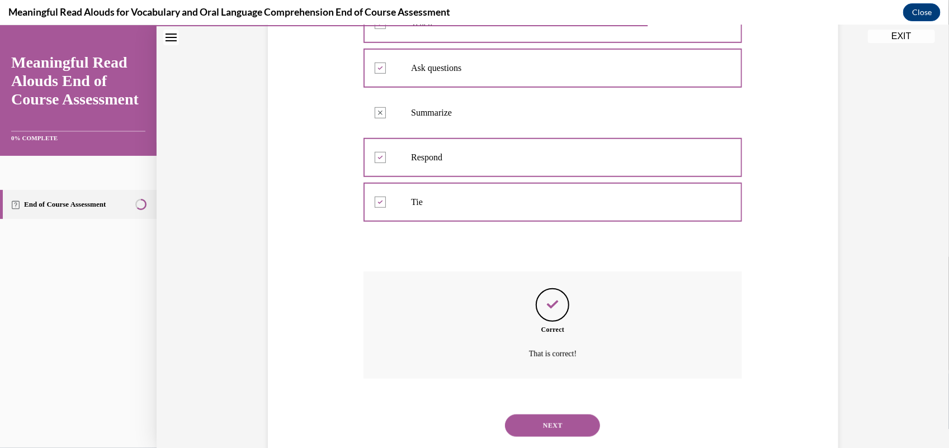
scroll to position [369, 0]
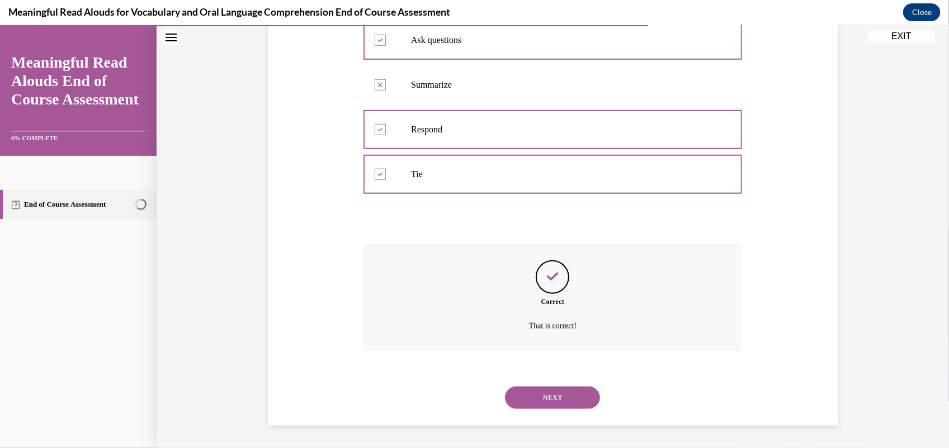
click at [550, 400] on button "NEXT" at bounding box center [552, 397] width 95 height 22
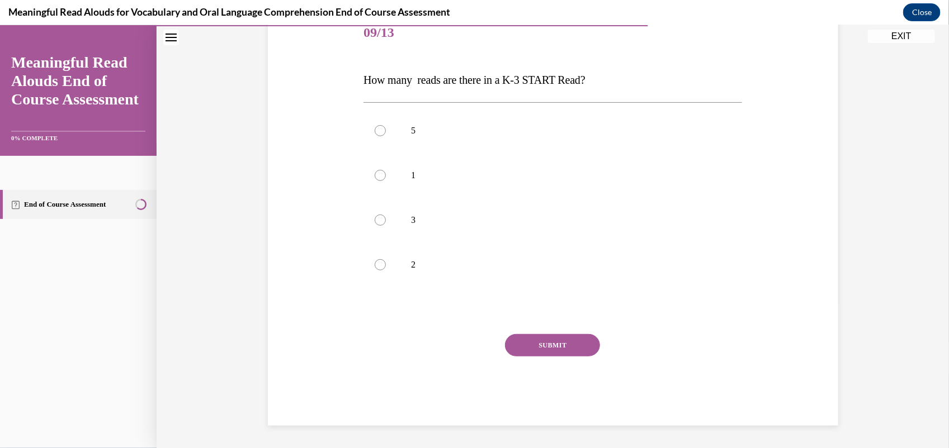
scroll to position [124, 0]
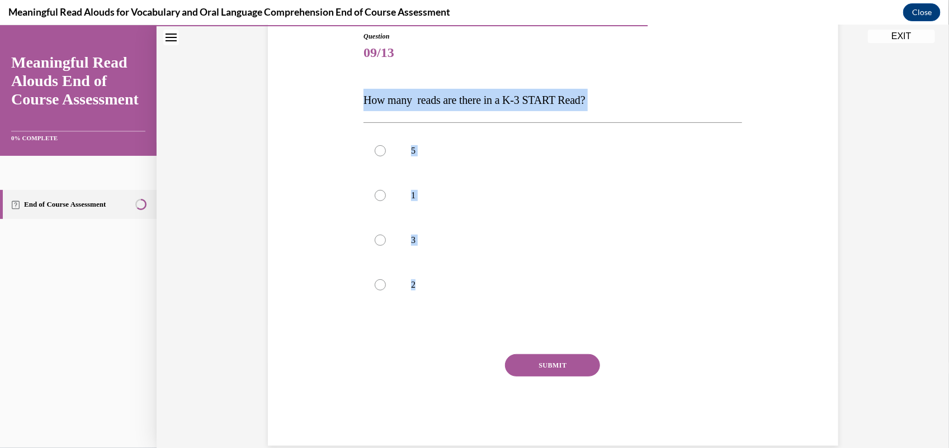
drag, startPoint x: 351, startPoint y: 88, endPoint x: 422, endPoint y: 322, distance: 245.0
click at [422, 322] on div "Question 09/13 How many reads are there in a K-3 START Read? 5 1 3 2 Incorrect …" at bounding box center [553, 221] width 576 height 448
copy div "How many reads are there in a K-3 START Read? 5 1 3 2"
click at [429, 258] on label "3" at bounding box center [552, 240] width 379 height 45
click at [386, 245] on input "3" at bounding box center [380, 239] width 11 height 11
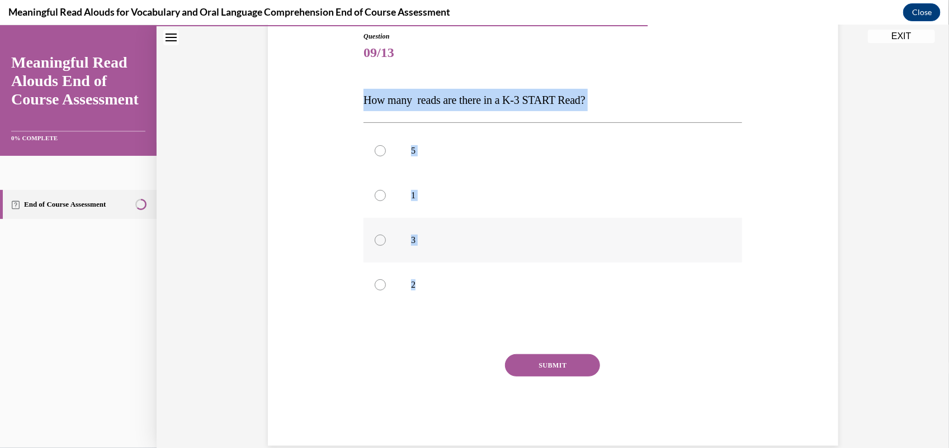
radio input "true"
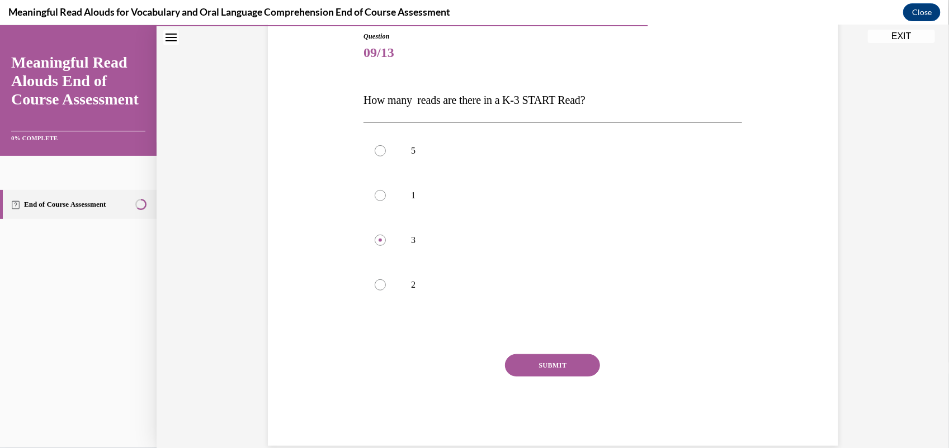
click at [546, 372] on button "SUBMIT" at bounding box center [552, 365] width 95 height 22
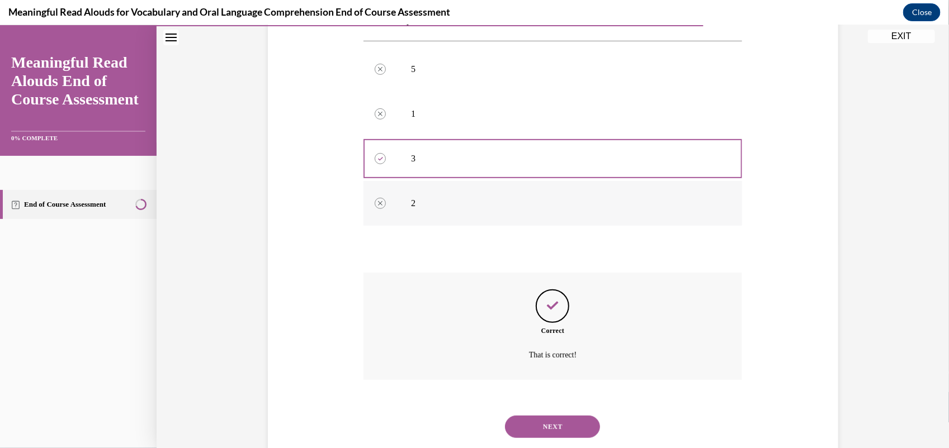
scroll to position [235, 0]
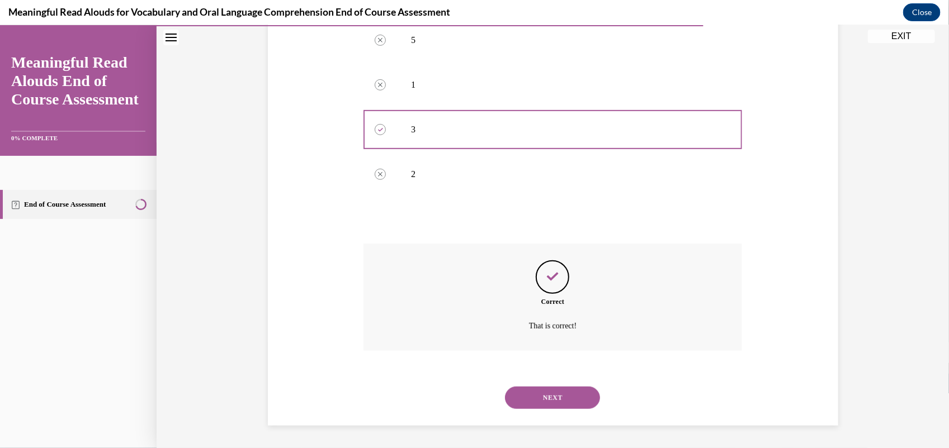
click at [516, 395] on button "NEXT" at bounding box center [552, 397] width 95 height 22
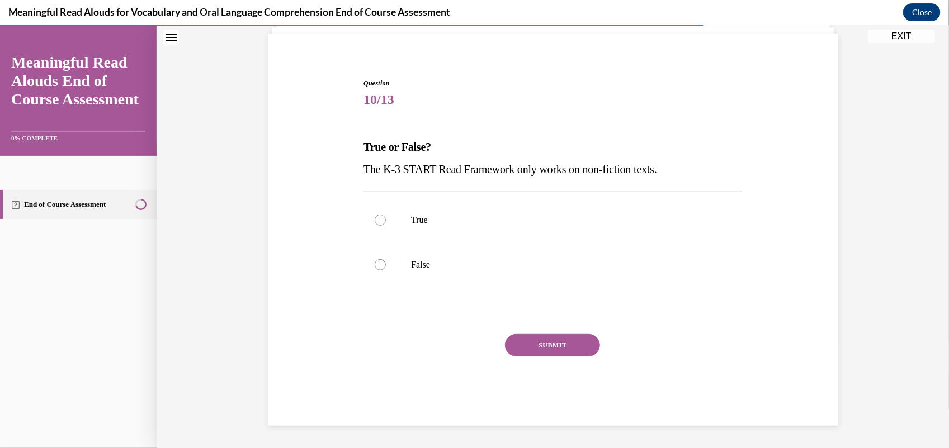
scroll to position [77, 0]
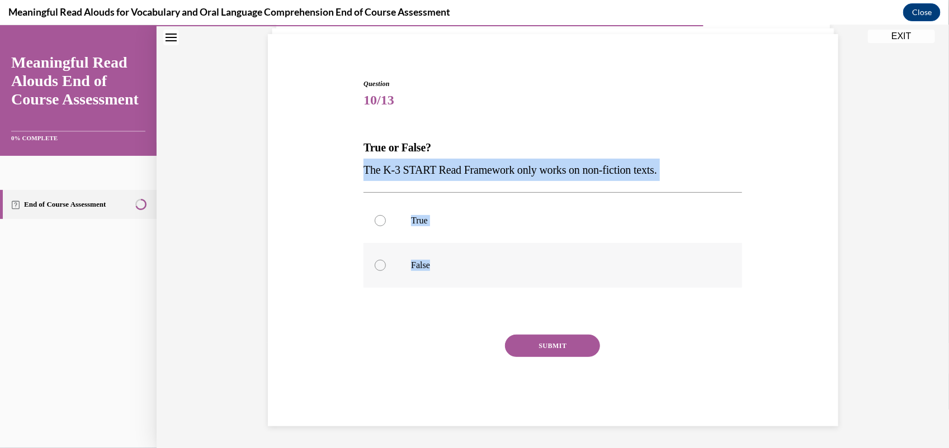
drag, startPoint x: 351, startPoint y: 165, endPoint x: 453, endPoint y: 267, distance: 144.3
click at [453, 267] on div "Question 10/13 True or False? The K-3 START Read Framework only works on non-fi…" at bounding box center [553, 235] width 576 height 381
click at [453, 267] on p "False" at bounding box center [562, 264] width 303 height 11
click at [386, 267] on input "False" at bounding box center [380, 264] width 11 height 11
radio input "true"
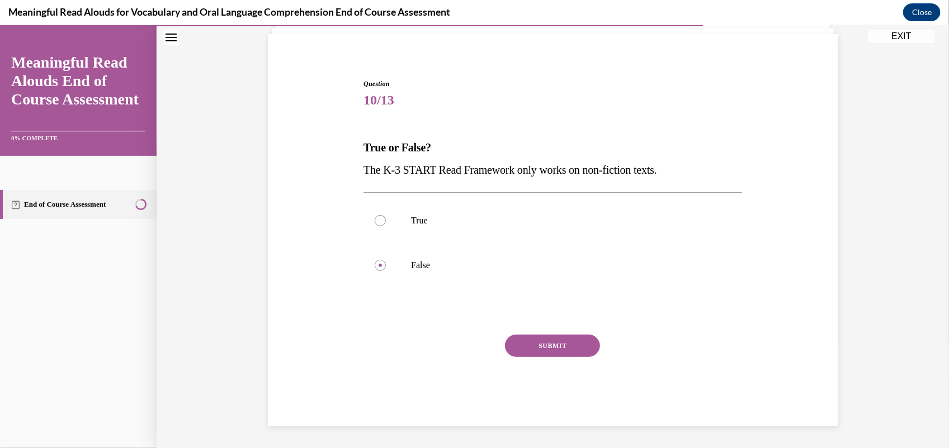
click at [546, 349] on button "SUBMIT" at bounding box center [552, 345] width 95 height 22
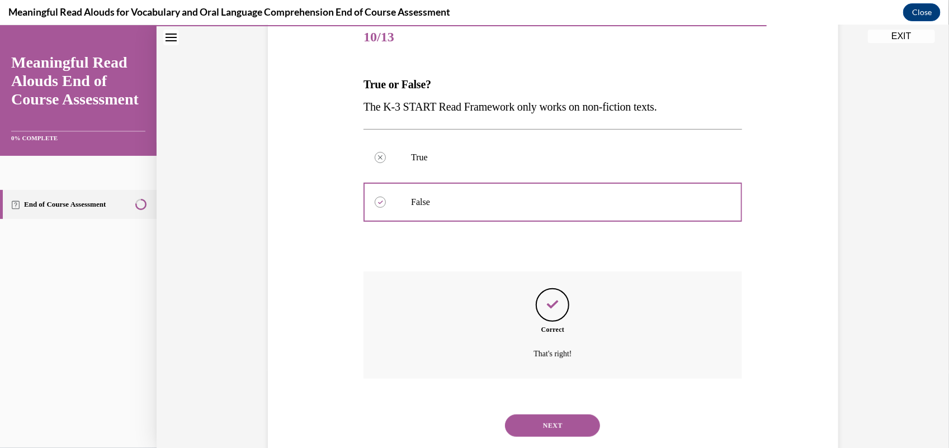
scroll to position [168, 0]
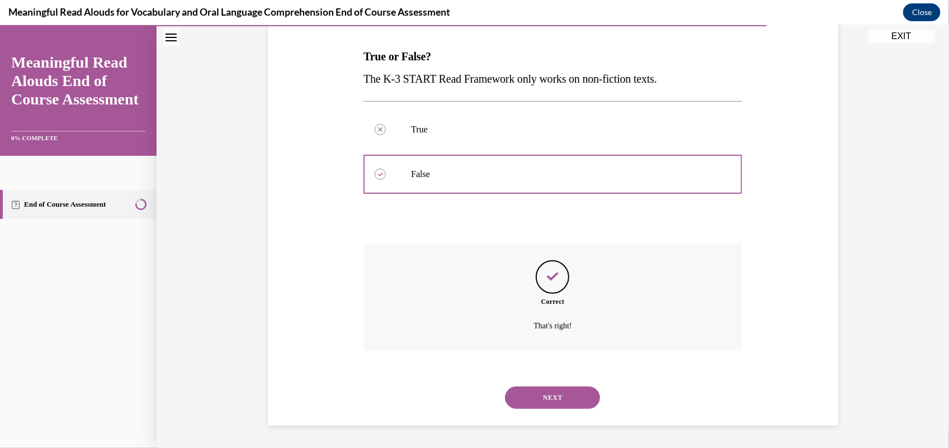
click at [540, 393] on button "NEXT" at bounding box center [552, 397] width 95 height 22
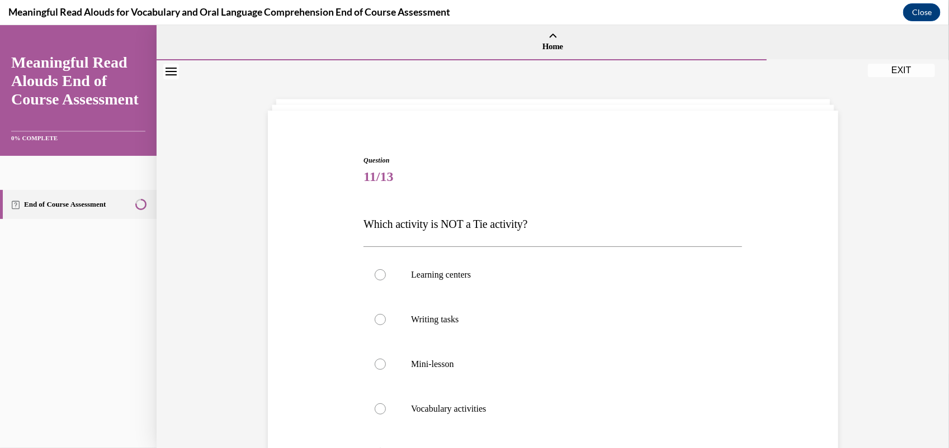
scroll to position [51, 0]
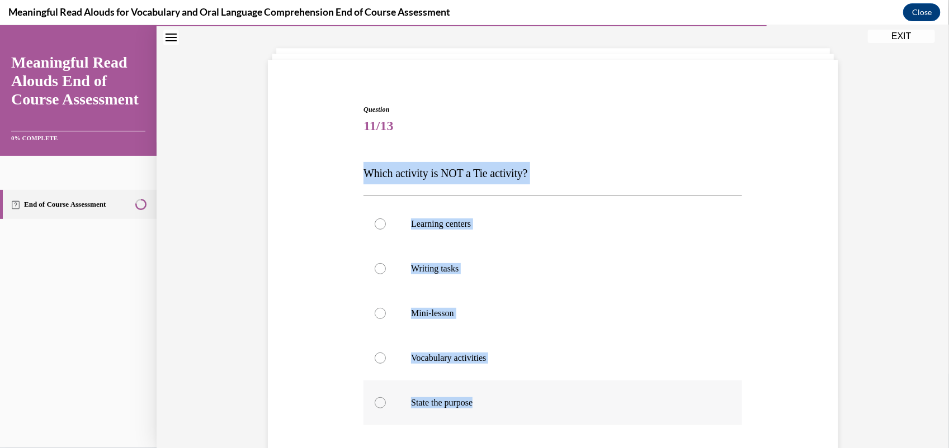
drag, startPoint x: 344, startPoint y: 171, endPoint x: 530, endPoint y: 395, distance: 291.1
click at [530, 395] on div "Question 11/13 Which activity is NOT a Tie activity? Learning centers Writing t…" at bounding box center [553, 316] width 576 height 493
copy div "Which activity is NOT a Tie activity? Learning centers Writing tasks Mini-lesso…"
click at [557, 392] on label "State the purpose" at bounding box center [552, 402] width 379 height 45
click at [386, 397] on input "State the purpose" at bounding box center [380, 402] width 11 height 11
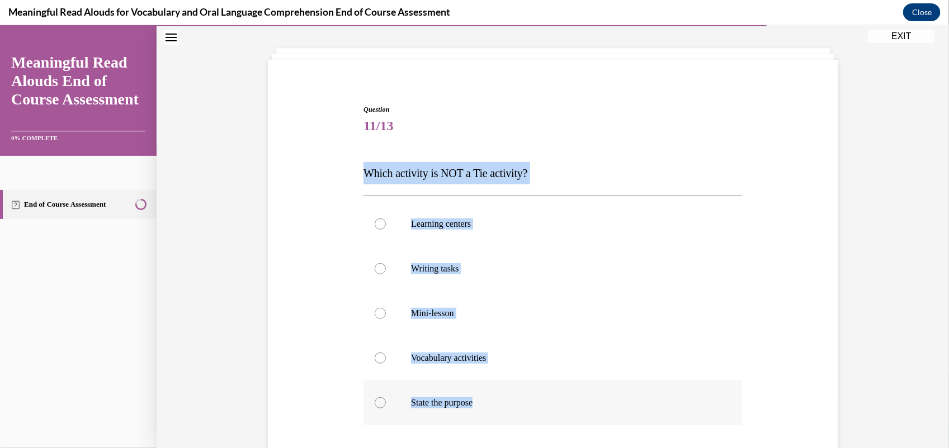
radio input "true"
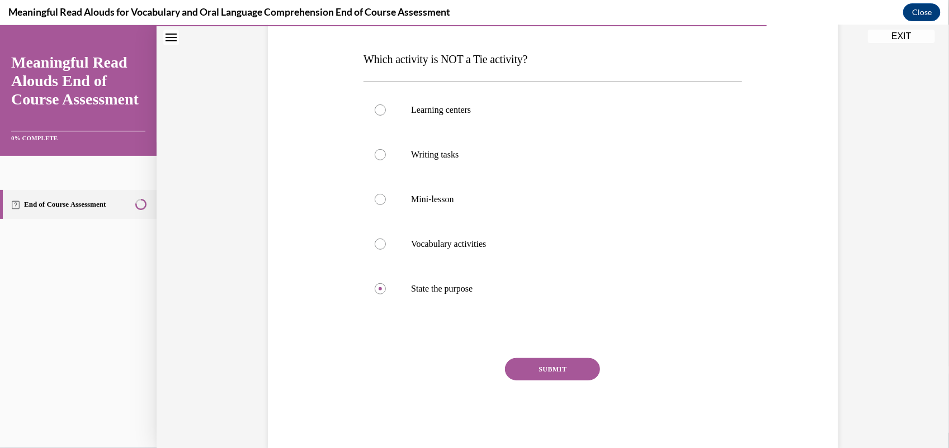
scroll to position [182, 0]
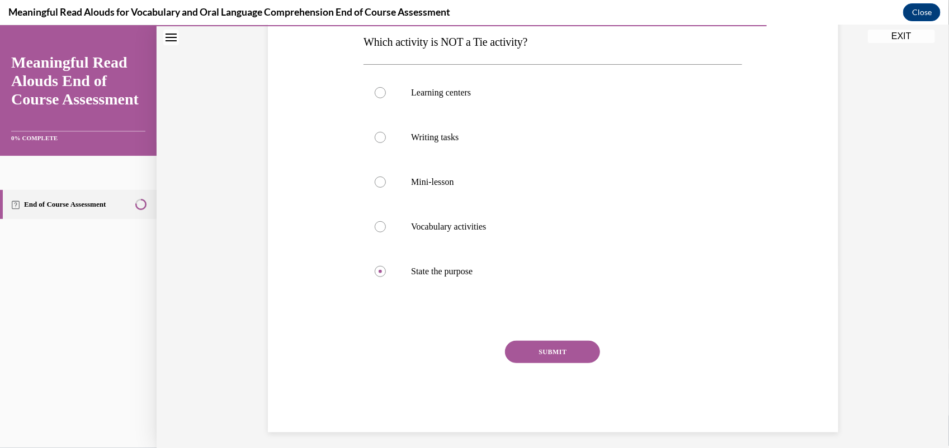
click at [565, 341] on div "SUBMIT" at bounding box center [552, 369] width 379 height 56
click at [566, 347] on button "SUBMIT" at bounding box center [552, 352] width 95 height 22
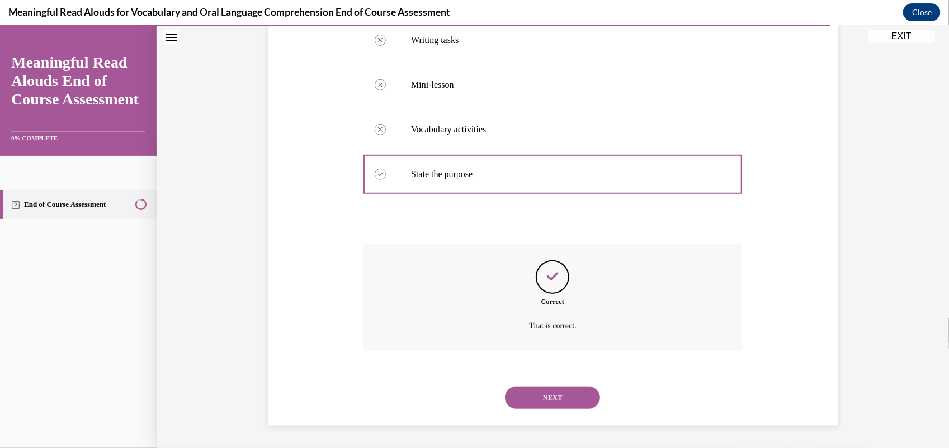
click at [568, 403] on button "NEXT" at bounding box center [552, 397] width 95 height 22
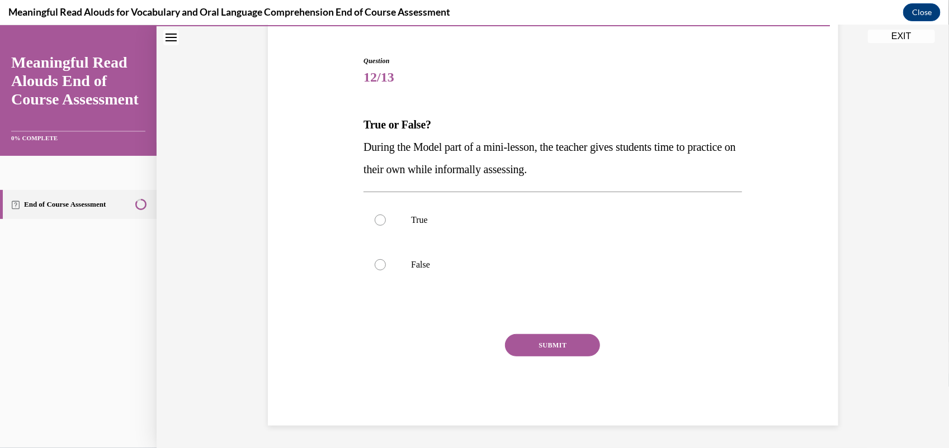
scroll to position [99, 0]
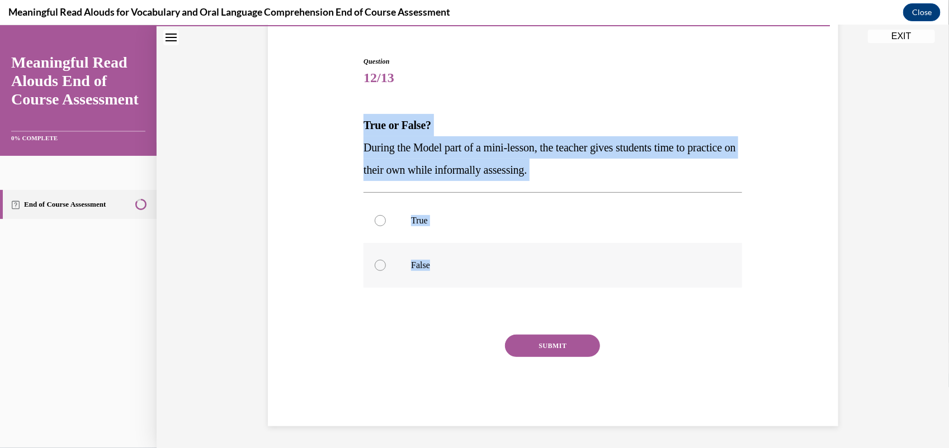
drag, startPoint x: 338, startPoint y: 126, endPoint x: 470, endPoint y: 272, distance: 196.8
click at [471, 272] on div "Question 12/13 True or False? During the Model part of a mini-lesson, the teach…" at bounding box center [553, 224] width 576 height 404
copy div "True or False? During the Model part of a mini-lesson, the teacher gives studen…"
click at [448, 226] on label "True" at bounding box center [552, 220] width 379 height 45
click at [386, 226] on input "True" at bounding box center [380, 220] width 11 height 11
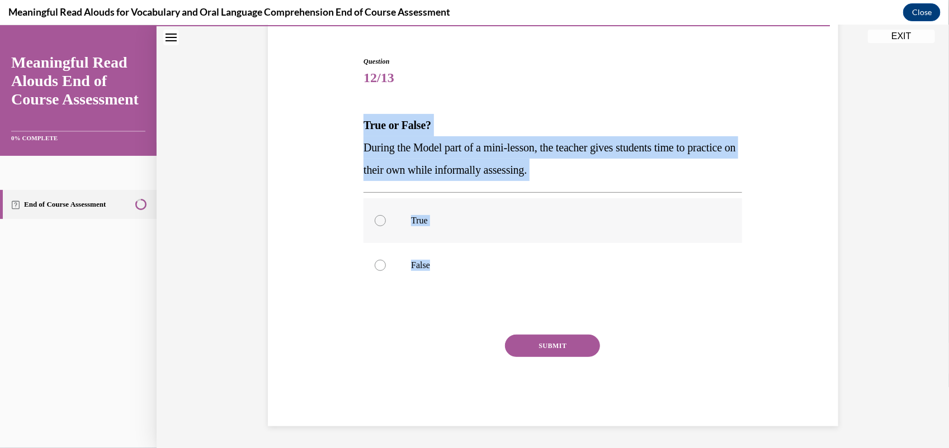
radio input "true"
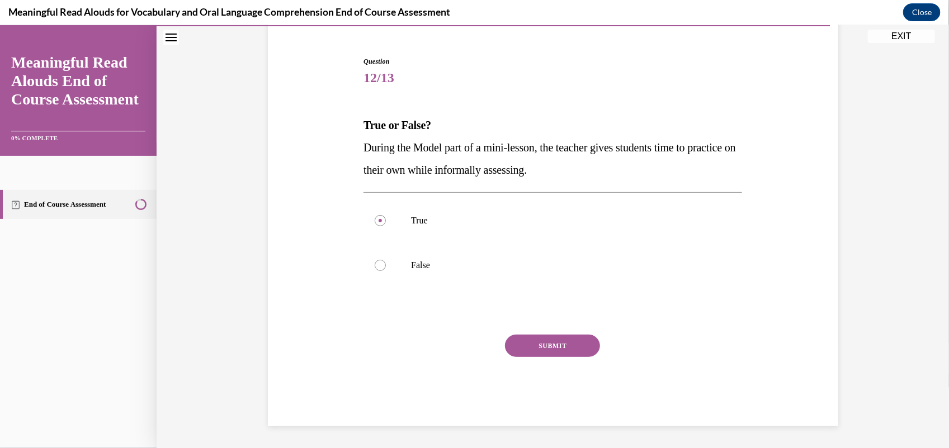
click at [536, 342] on button "SUBMIT" at bounding box center [552, 345] width 95 height 22
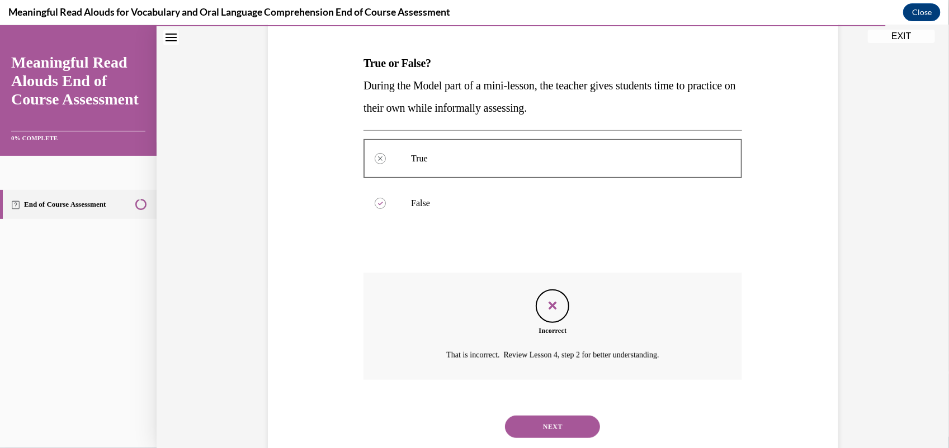
scroll to position [190, 0]
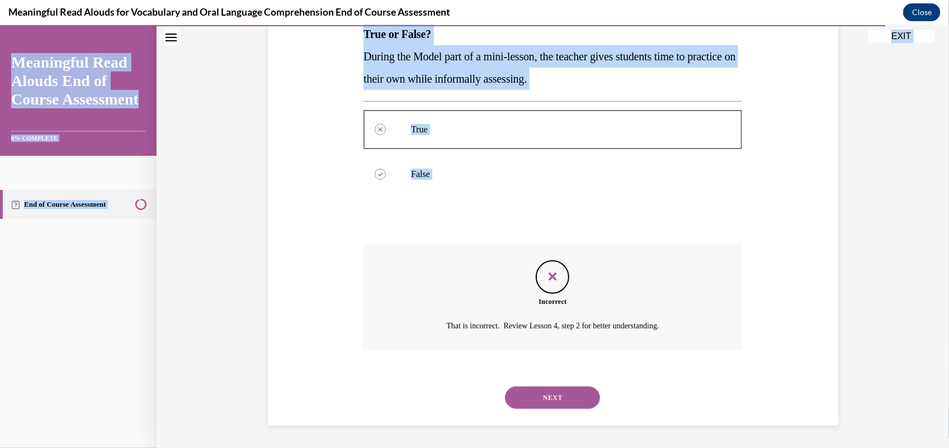
drag, startPoint x: 931, startPoint y: 219, endPoint x: 951, endPoint y: 313, distance: 95.5
click at [938, 313] on html "Incorrect. Correct answer: False. Your answer: True. That is incorrect. Review …" at bounding box center [474, 236] width 949 height 423
click at [531, 405] on button "NEXT" at bounding box center [552, 397] width 95 height 22
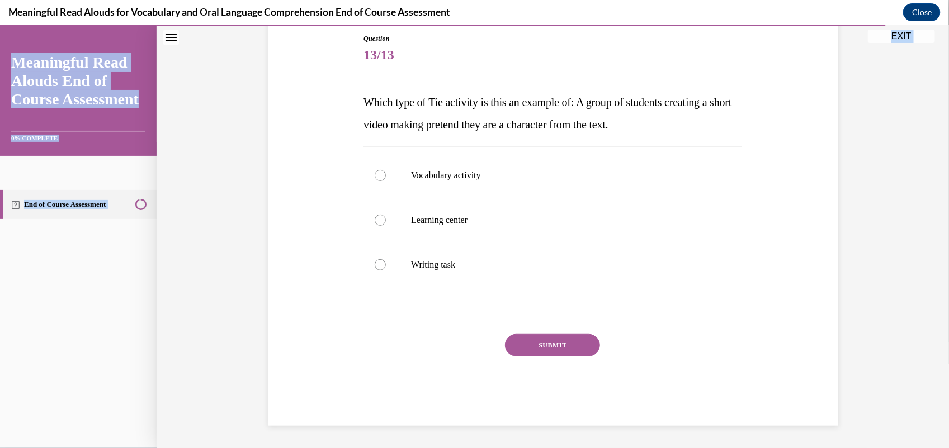
scroll to position [121, 0]
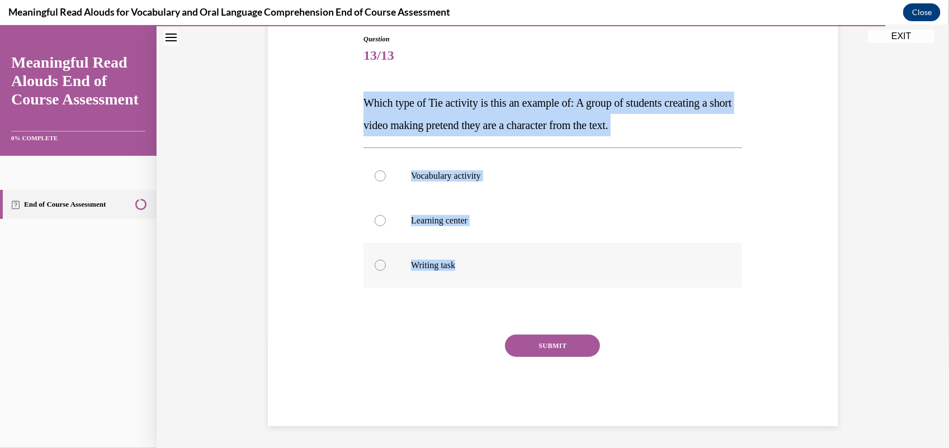
drag, startPoint x: 362, startPoint y: 98, endPoint x: 526, endPoint y: 265, distance: 234.1
click at [527, 267] on div "Question 13/13 Which type of Tie activity is this an example of: A group of stu…" at bounding box center [552, 230] width 379 height 393
copy div "Which type of Tie activity is this an example of: A group of students creating …"
click at [429, 237] on label "Learning center" at bounding box center [552, 220] width 379 height 45
click at [386, 226] on input "Learning center" at bounding box center [380, 220] width 11 height 11
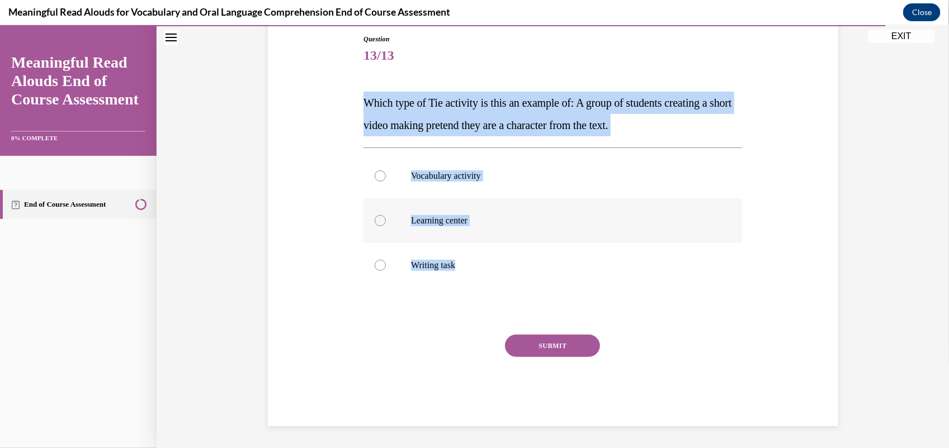
radio input "true"
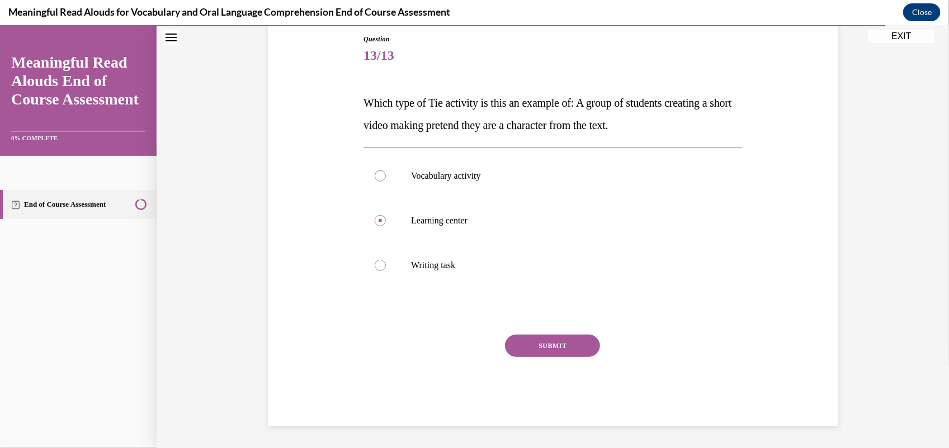
click at [532, 356] on button "SUBMIT" at bounding box center [552, 345] width 95 height 22
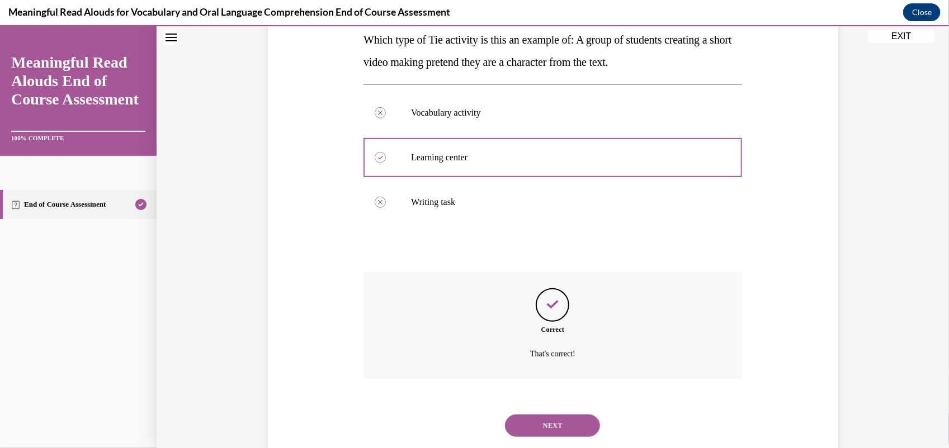
scroll to position [212, 0]
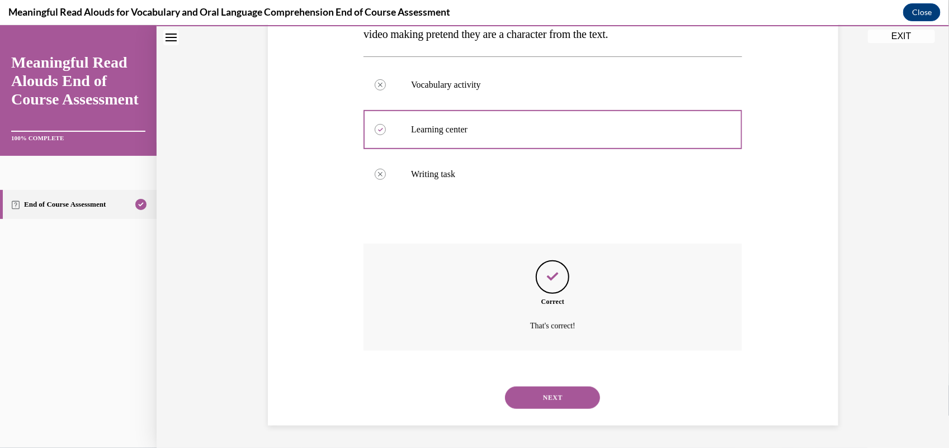
click at [525, 402] on button "NEXT" at bounding box center [552, 397] width 95 height 22
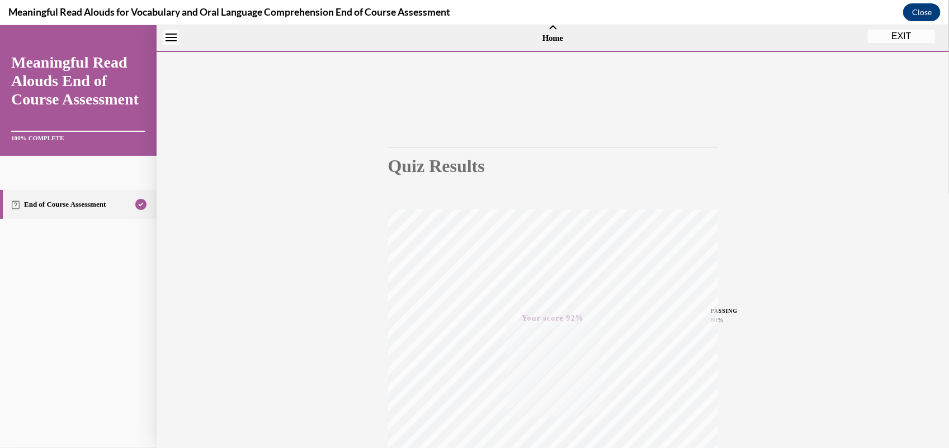
scroll to position [7, 0]
click at [899, 59] on button "EXIT" at bounding box center [901, 62] width 67 height 13
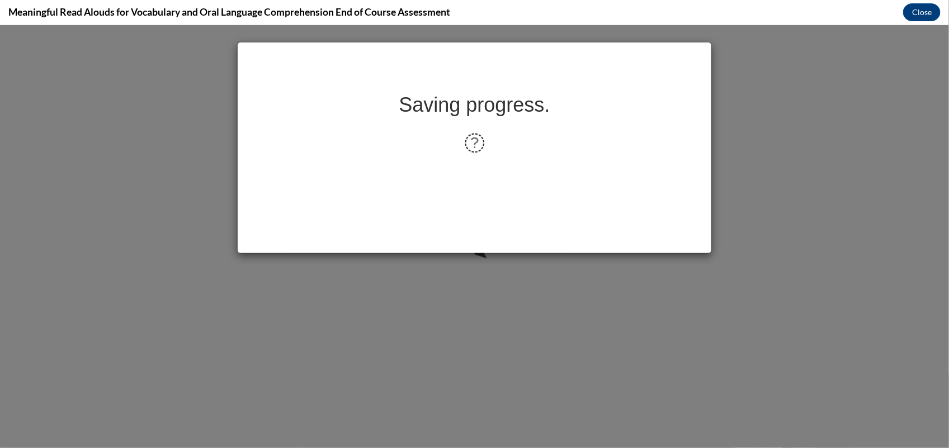
scroll to position [0, 0]
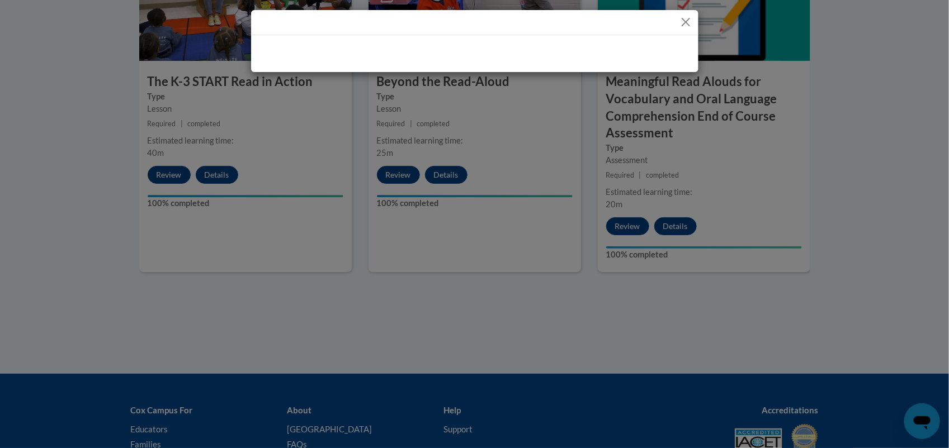
drag, startPoint x: 948, startPoint y: 266, endPoint x: 943, endPoint y: 178, distance: 87.9
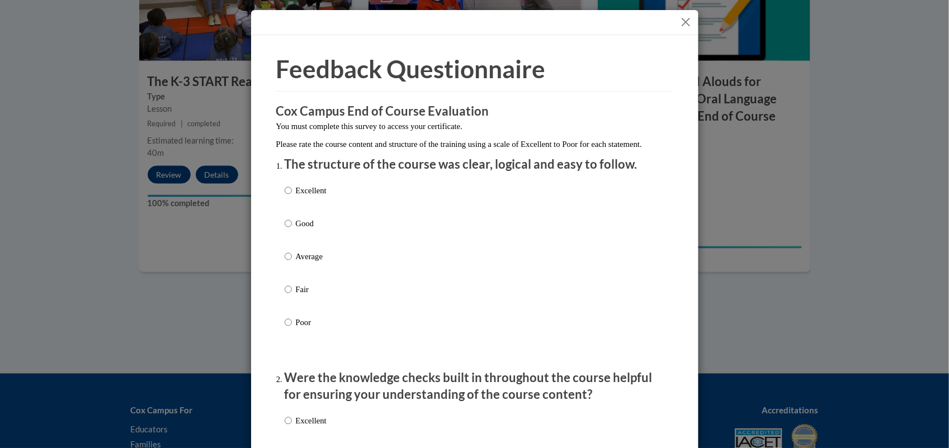
click at [336, 270] on div "Excellent Good Average Fair Poor" at bounding box center [475, 270] width 380 height 182
click at [285, 263] on input "Average" at bounding box center [288, 257] width 7 height 12
radio input "true"
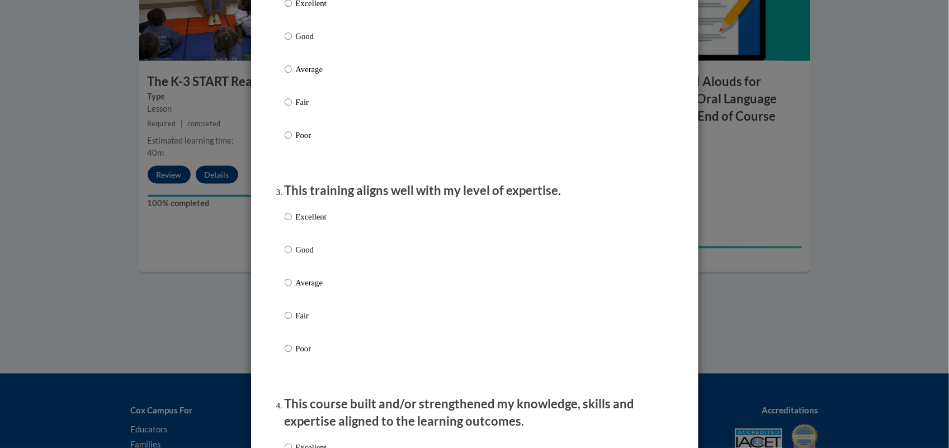
scroll to position [551, 0]
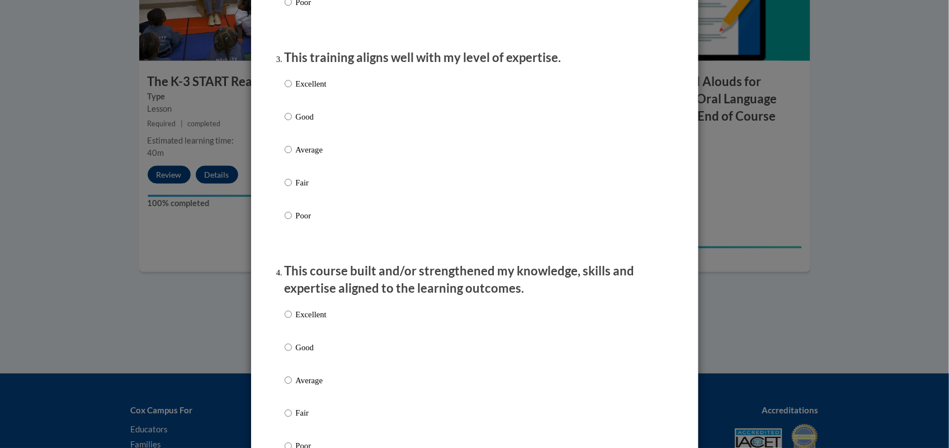
click at [299, 137] on label "Good" at bounding box center [306, 126] width 42 height 30
click at [292, 123] on input "Good" at bounding box center [288, 117] width 7 height 12
radio input "true"
click at [297, 123] on p "Good" at bounding box center [311, 117] width 31 height 12
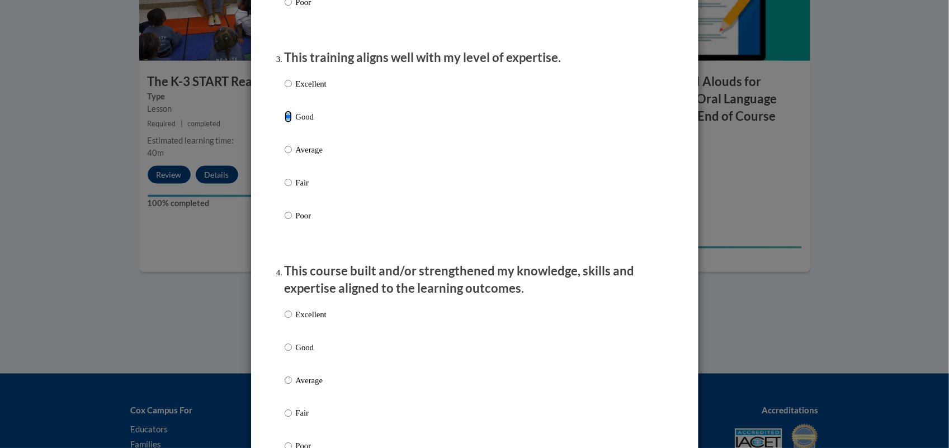
click at [292, 123] on input "Good" at bounding box center [288, 117] width 7 height 12
click at [300, 354] on p "Good" at bounding box center [311, 348] width 31 height 12
click at [292, 354] on input "Good" at bounding box center [288, 348] width 7 height 12
radio input "true"
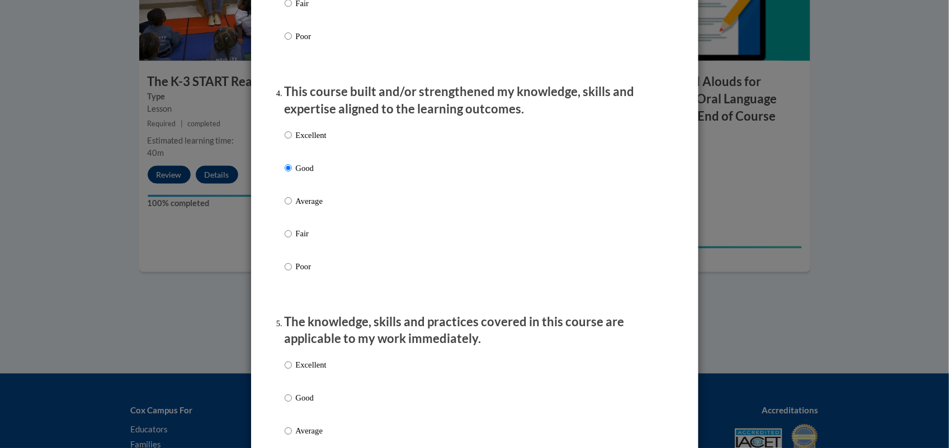
scroll to position [738, 0]
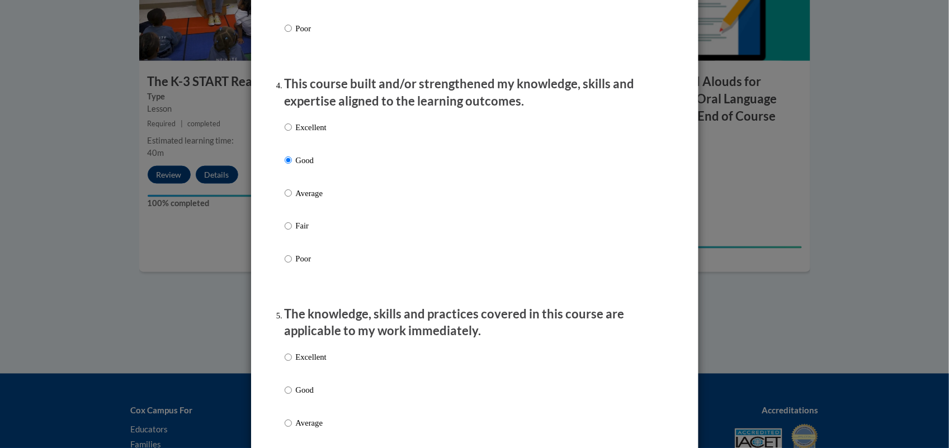
click at [303, 397] on p "Good" at bounding box center [311, 391] width 31 height 12
click at [292, 397] on input "Good" at bounding box center [288, 391] width 7 height 12
radio input "true"
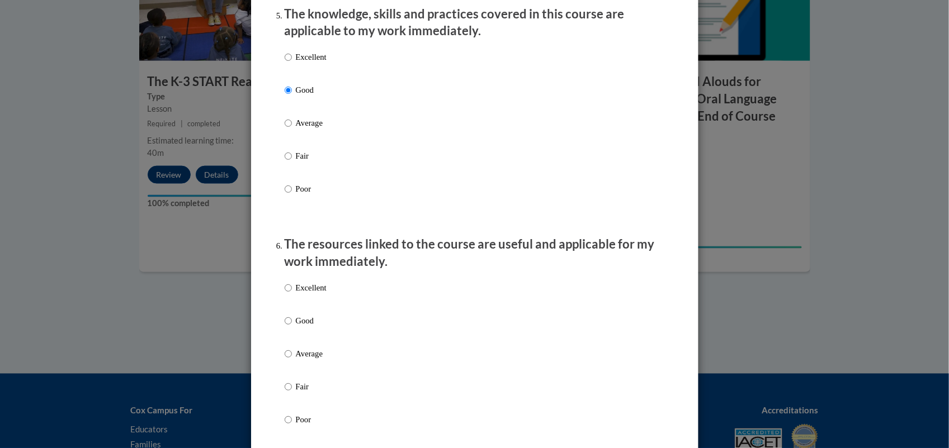
scroll to position [1047, 0]
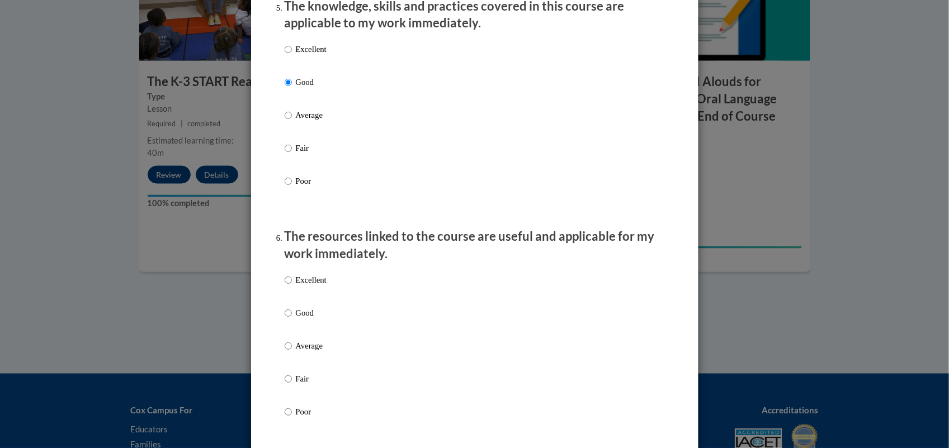
click at [289, 320] on label "Good" at bounding box center [306, 322] width 42 height 30
click at [289, 319] on input "Good" at bounding box center [288, 313] width 7 height 12
radio input "true"
click at [289, 320] on label "Good" at bounding box center [306, 322] width 42 height 30
click at [289, 319] on input "Good" at bounding box center [288, 313] width 7 height 12
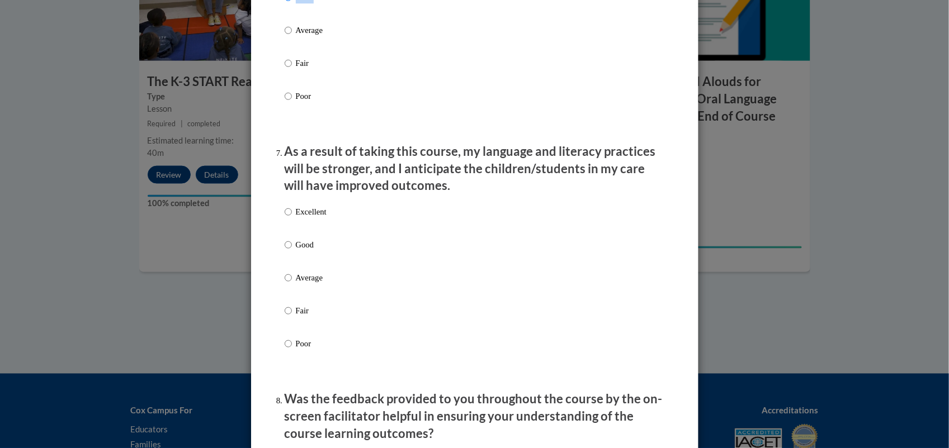
scroll to position [1390, 0]
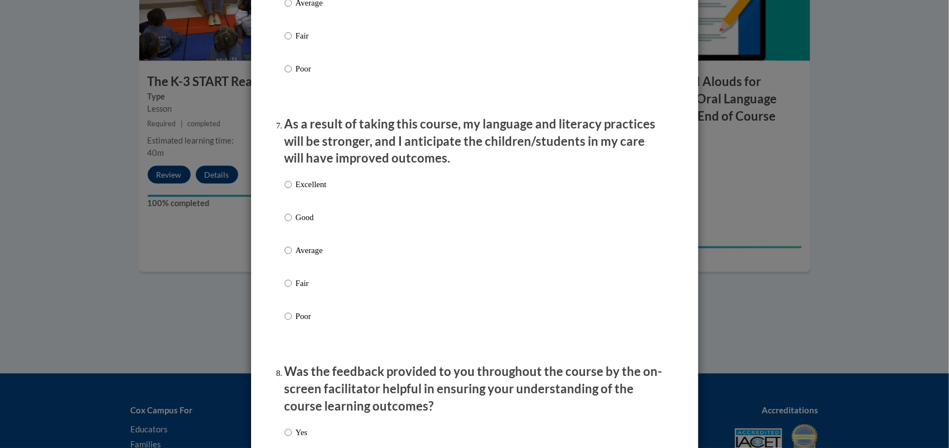
click at [306, 224] on p "Good" at bounding box center [311, 217] width 31 height 12
click at [292, 224] on input "Good" at bounding box center [288, 217] width 7 height 12
radio input "true"
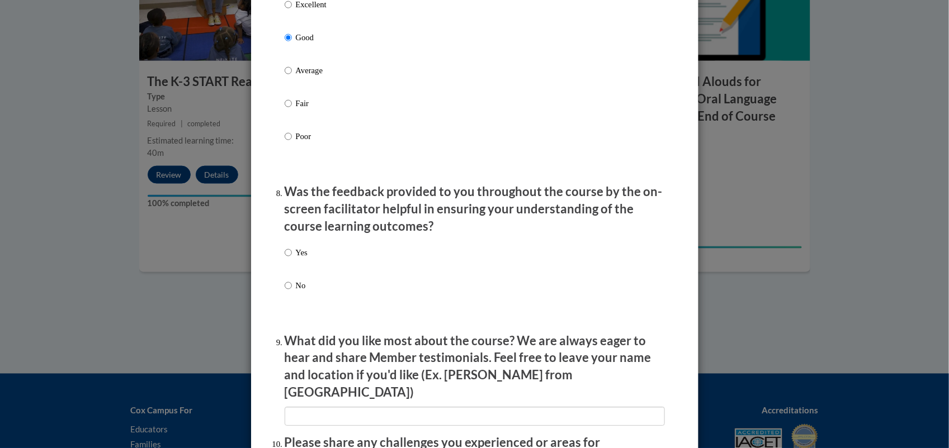
scroll to position [1578, 0]
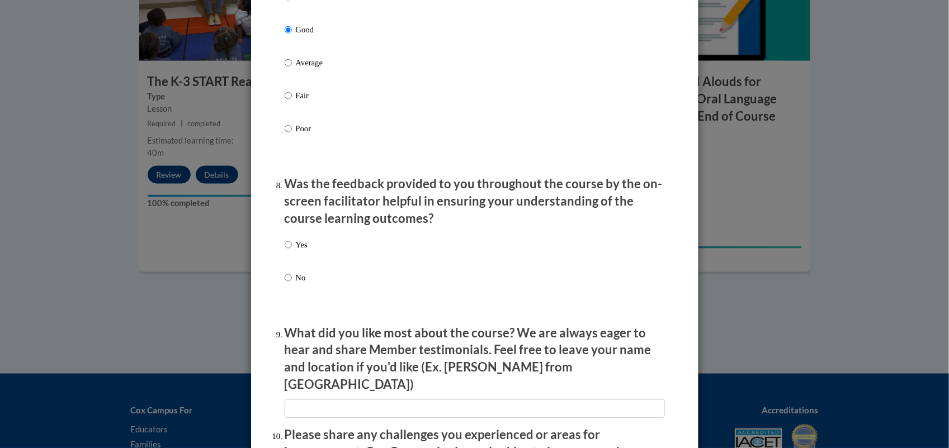
click at [286, 258] on label "Yes" at bounding box center [296, 254] width 23 height 30
click at [286, 251] on input "Yes" at bounding box center [288, 245] width 7 height 12
radio input "true"
click at [381, 407] on input "textbox" at bounding box center [475, 408] width 380 height 19
type input "Great videos"
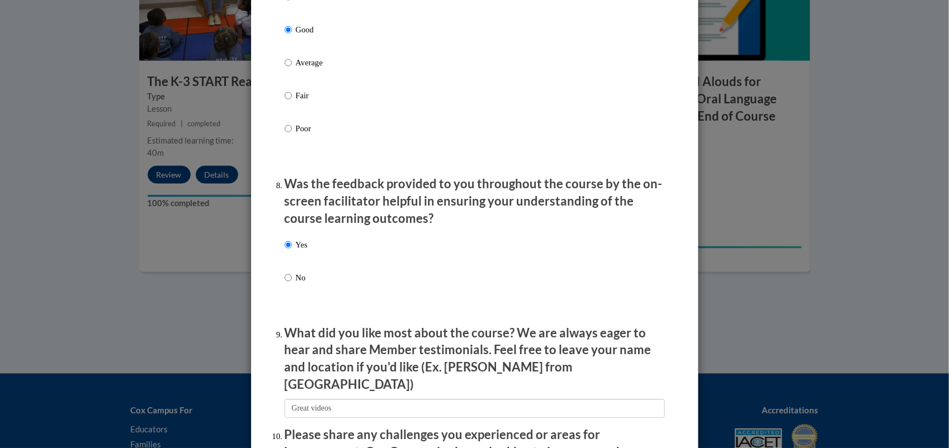
type input "The content loading"
type input "N/A"
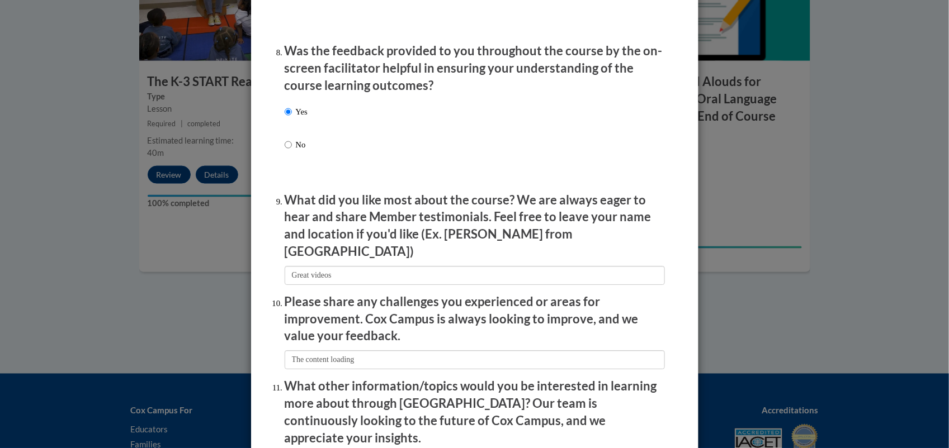
scroll to position [1879, 0]
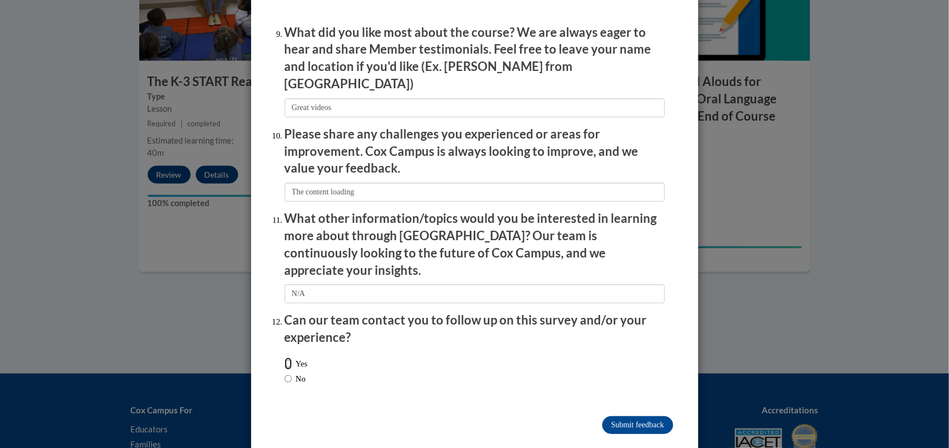
click at [286, 358] on input "Yes" at bounding box center [288, 364] width 7 height 12
radio input "true"
click at [647, 417] on input "Submit feedback" at bounding box center [637, 426] width 70 height 18
click at [625, 417] on input "Submitting" at bounding box center [637, 426] width 70 height 18
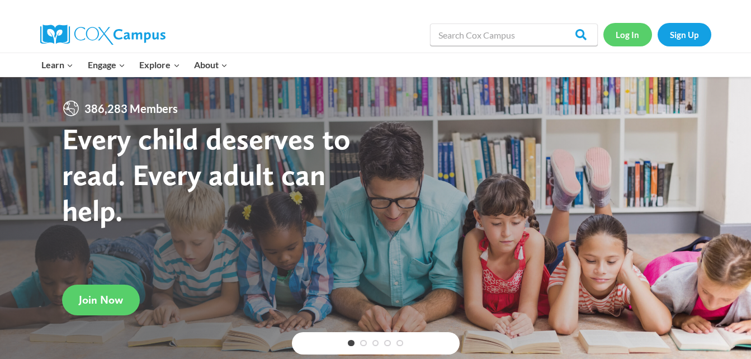
click at [636, 37] on link "Log In" at bounding box center [627, 34] width 49 height 23
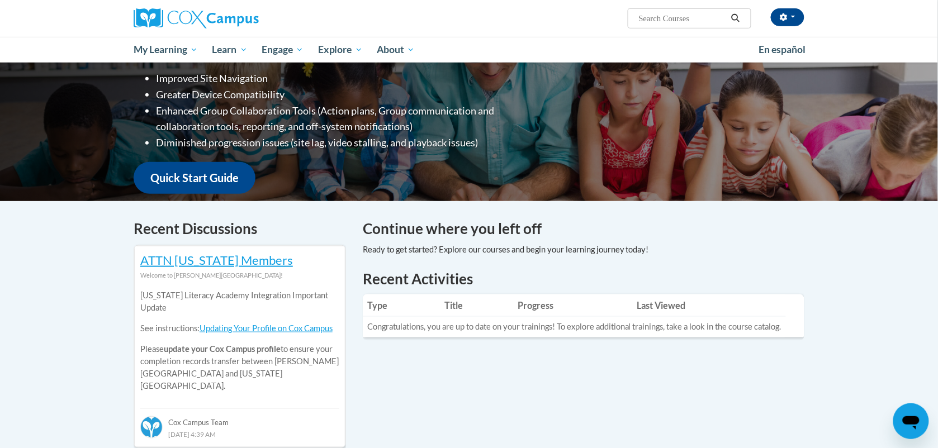
scroll to position [219, 0]
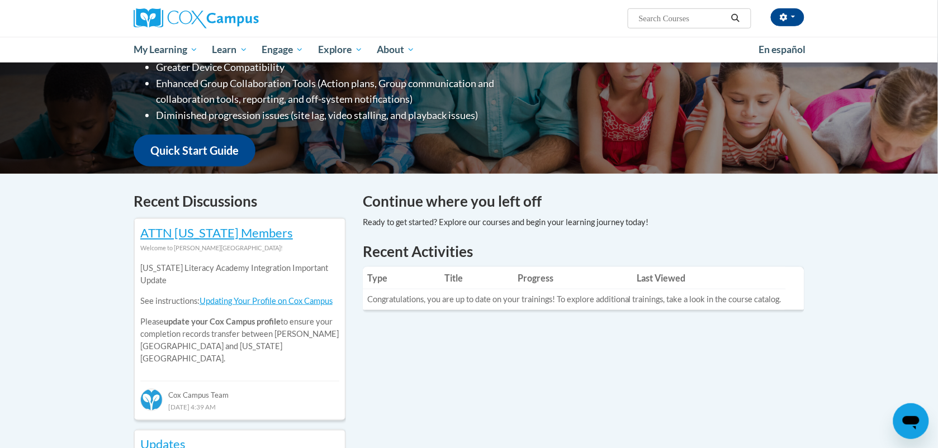
click at [654, 285] on th "Last Viewed" at bounding box center [709, 278] width 154 height 22
click at [652, 280] on th "Last Viewed" at bounding box center [709, 278] width 154 height 22
click at [449, 272] on th "Title" at bounding box center [477, 278] width 73 height 22
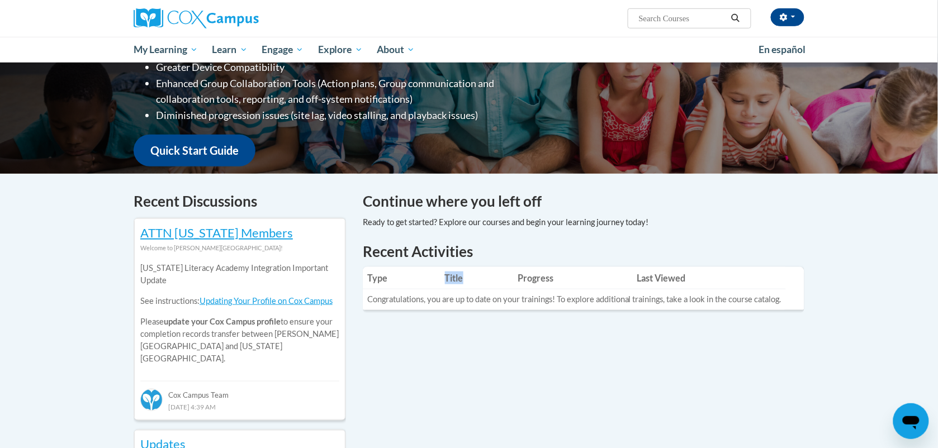
click at [449, 272] on th "Title" at bounding box center [477, 278] width 73 height 22
click at [384, 276] on th "Type" at bounding box center [402, 278] width 78 height 22
click at [644, 21] on input "Search..." at bounding box center [682, 18] width 89 height 13
type input "oral language"
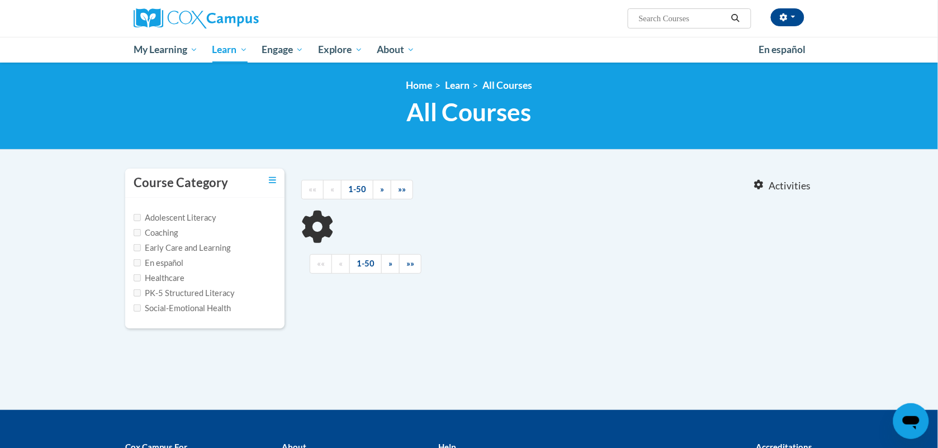
type input "oral language"
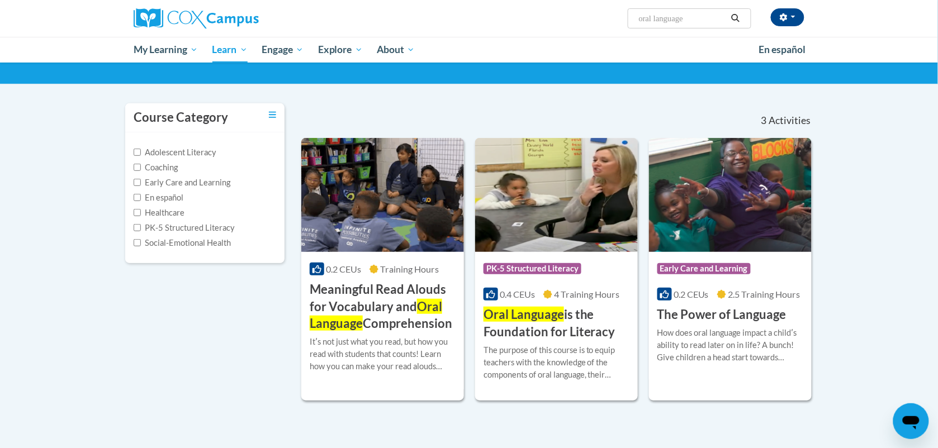
scroll to position [67, 0]
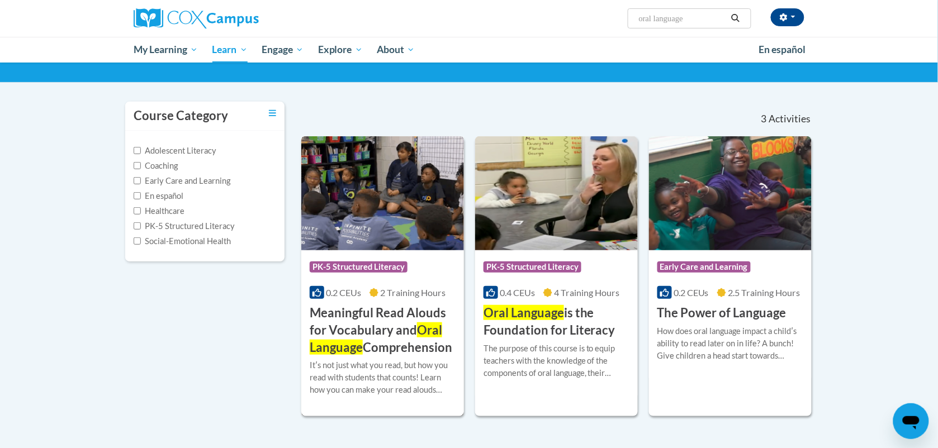
click at [392, 221] on img at bounding box center [382, 193] width 163 height 114
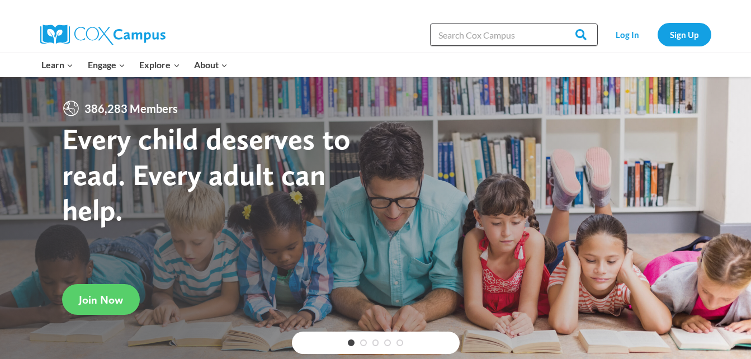
drag, startPoint x: 0, startPoint y: 0, endPoint x: 545, endPoint y: 30, distance: 545.5
click at [545, 30] on input "Search in [URL][DOMAIN_NAME]" at bounding box center [514, 34] width 168 height 22
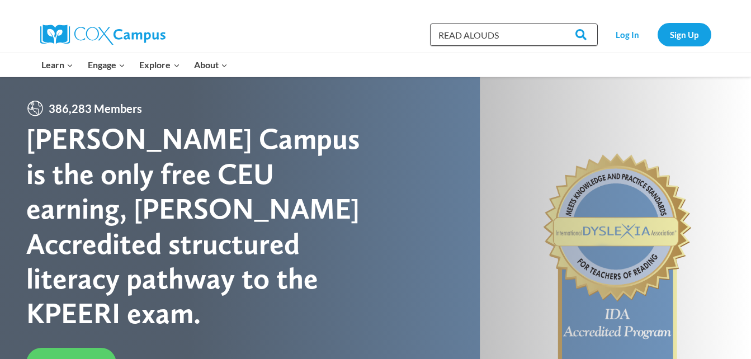
type input "READ ALOUDS"
click at [554, 23] on input "Search" at bounding box center [576, 34] width 44 height 22
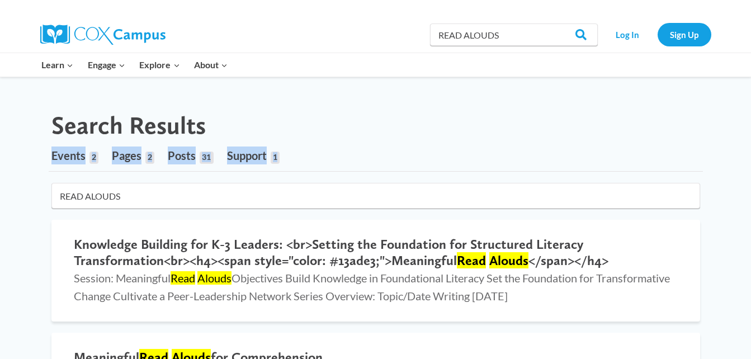
drag, startPoint x: 748, startPoint y: 111, endPoint x: 759, endPoint y: 160, distance: 50.3
